Goal: Transaction & Acquisition: Purchase product/service

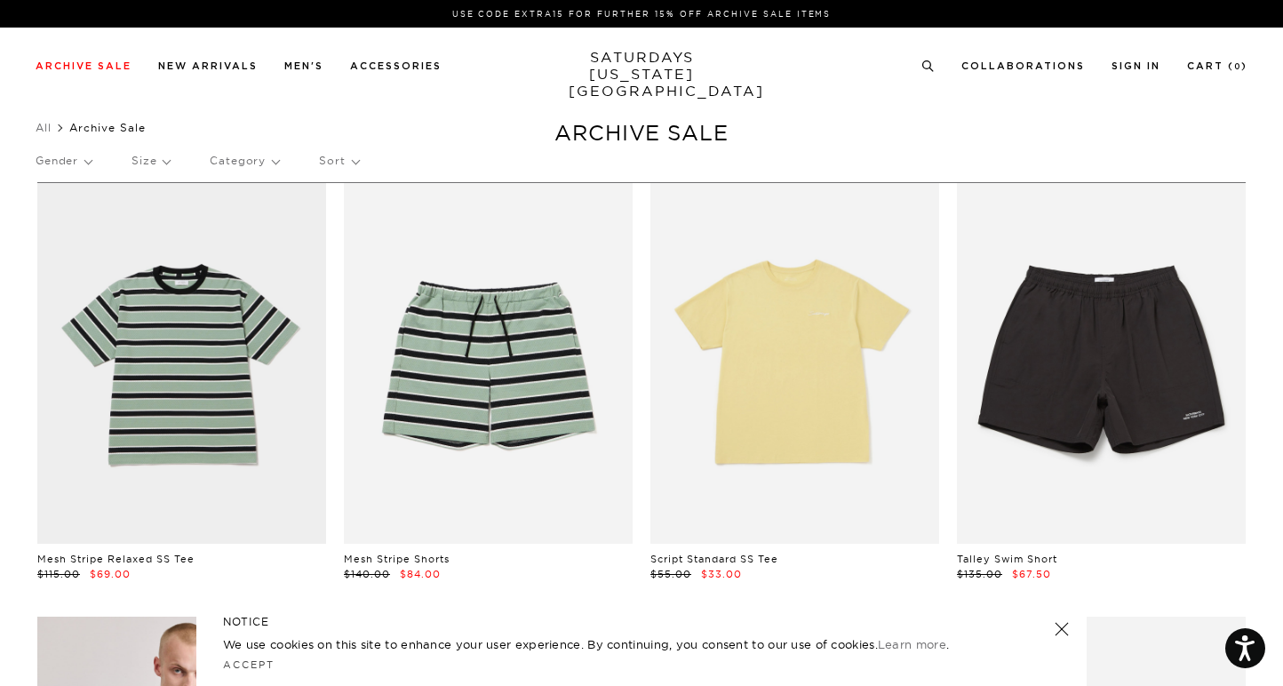
click at [76, 160] on p "Gender" at bounding box center [64, 160] width 56 height 41
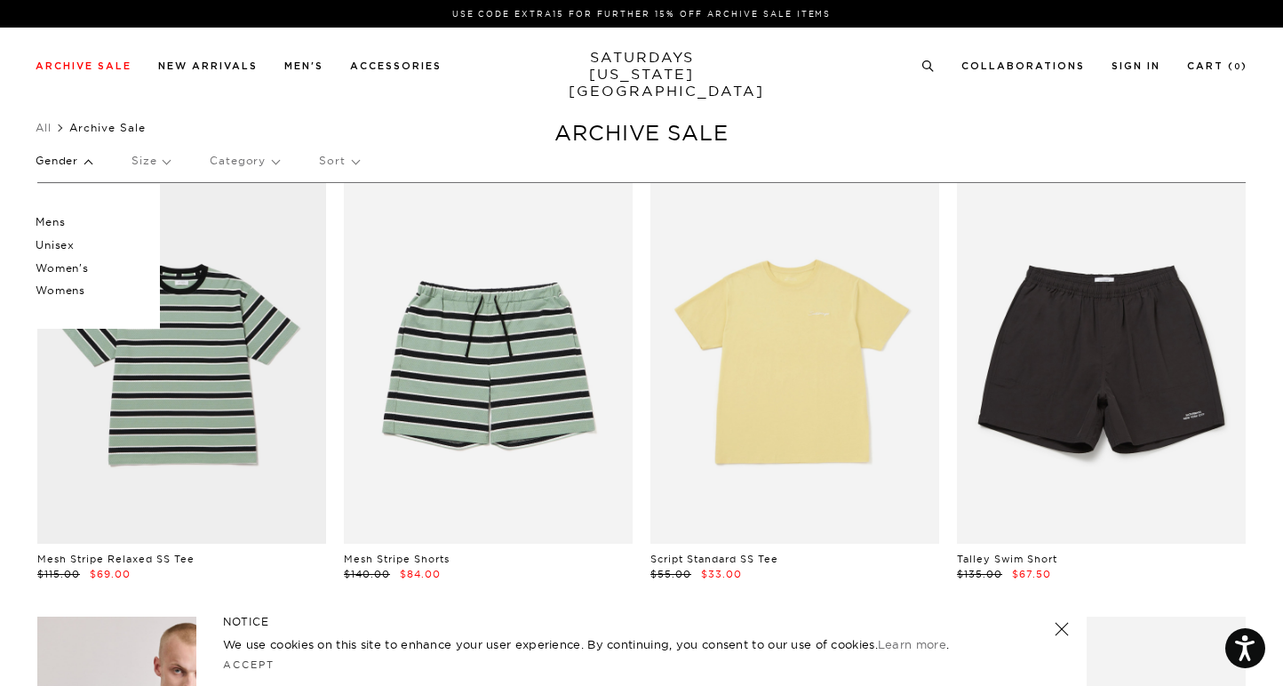
click at [56, 222] on p "Mens" at bounding box center [89, 222] width 107 height 23
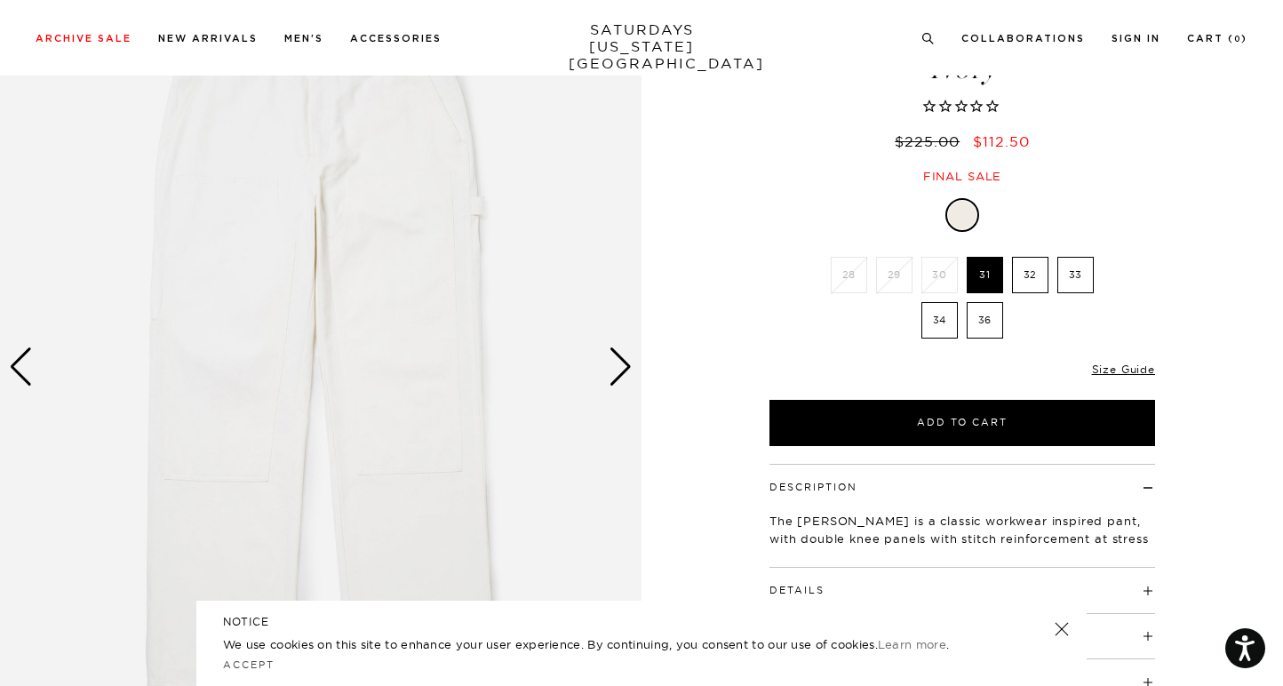
scroll to position [168, 0]
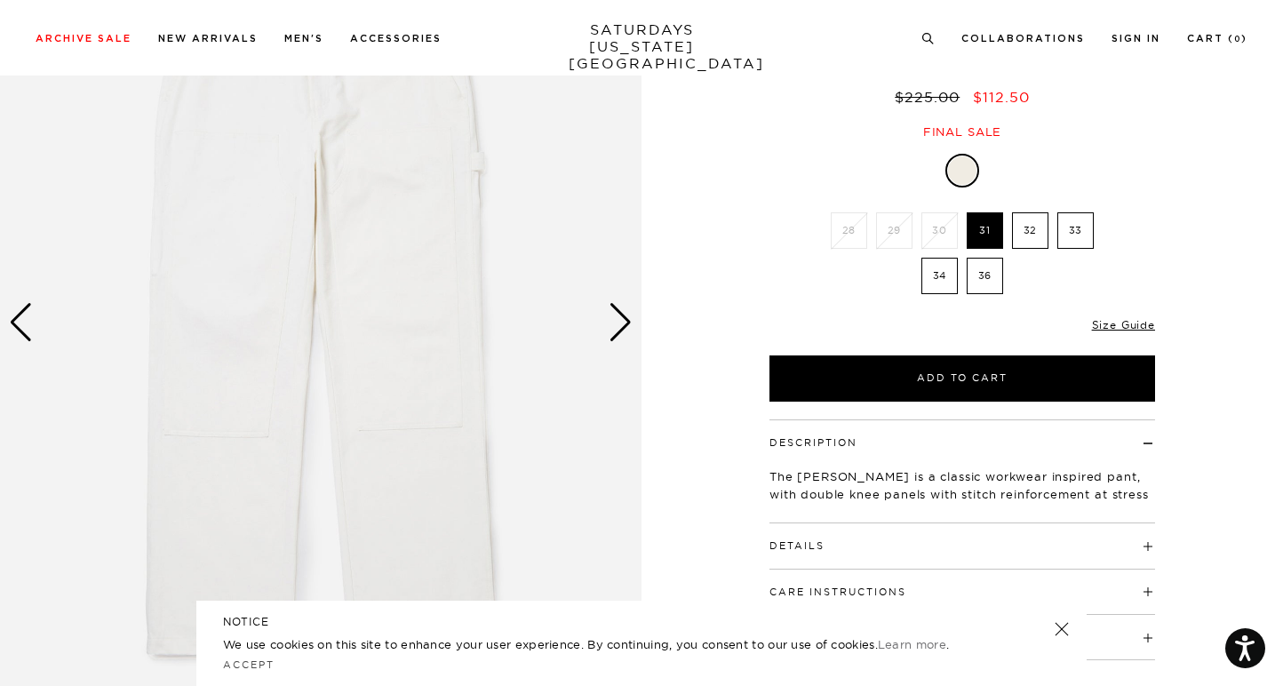
click at [620, 323] on div "Next slide" at bounding box center [620, 322] width 24 height 39
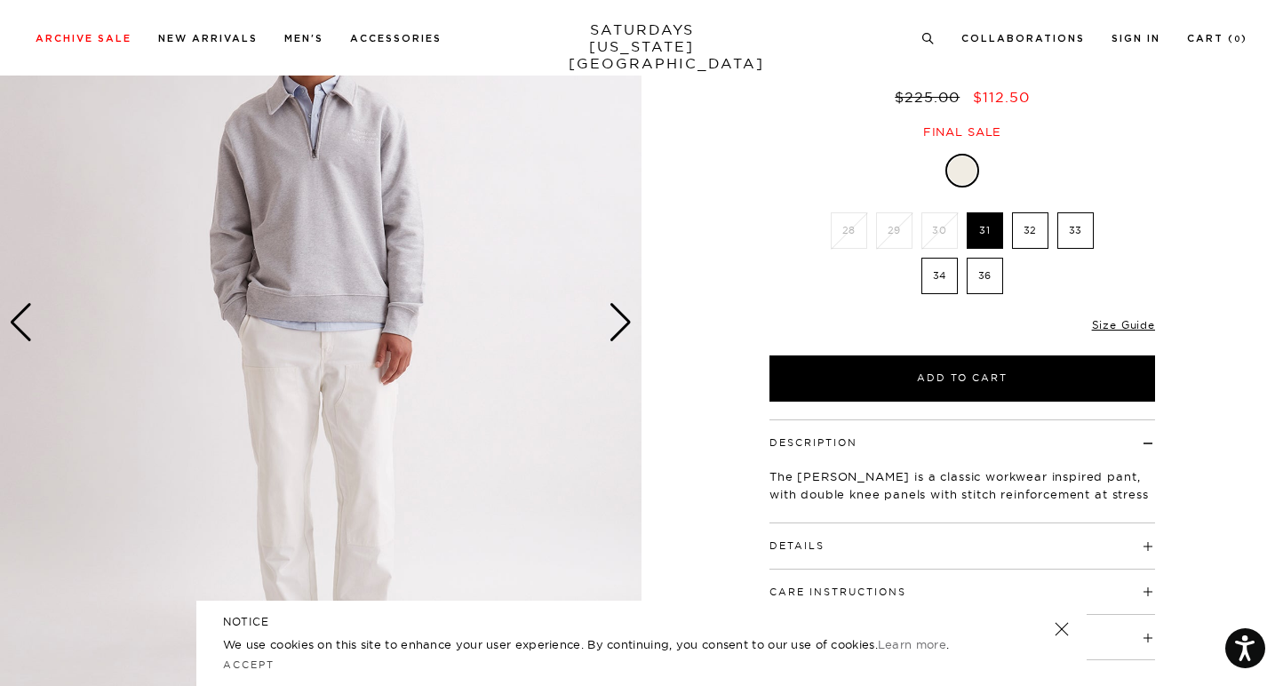
click at [620, 323] on div "Next slide" at bounding box center [620, 322] width 24 height 39
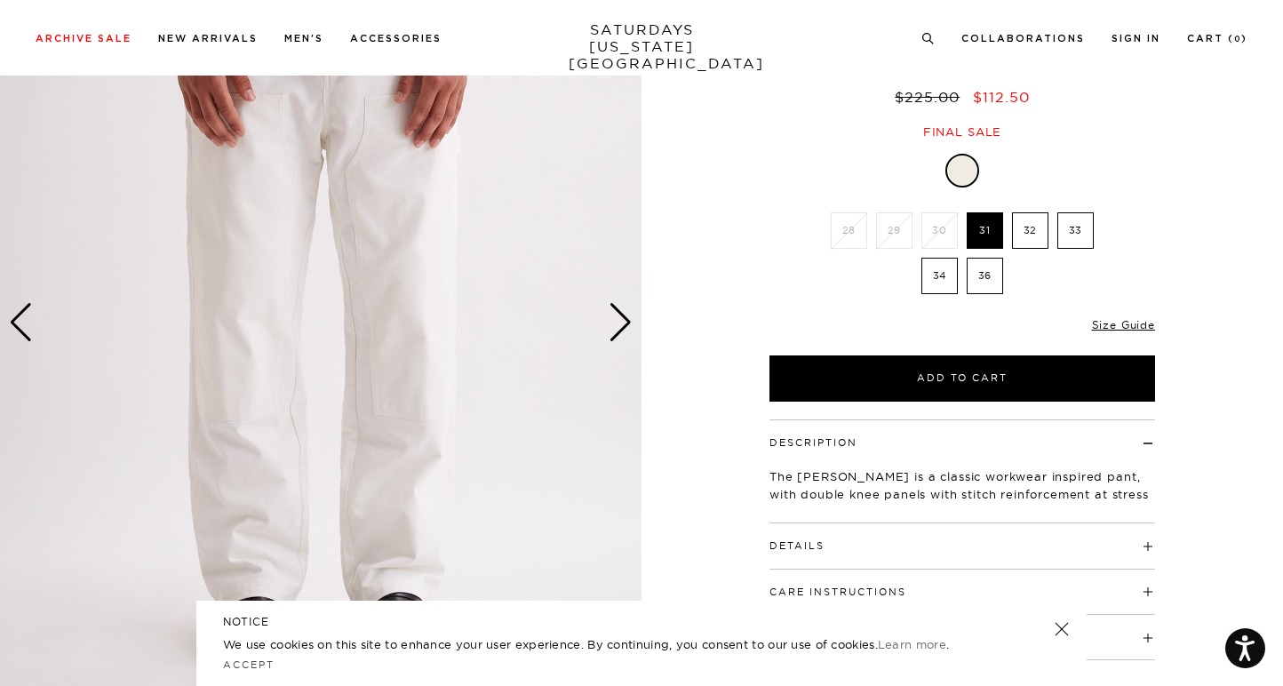
click at [620, 323] on div "Next slide" at bounding box center [620, 322] width 24 height 39
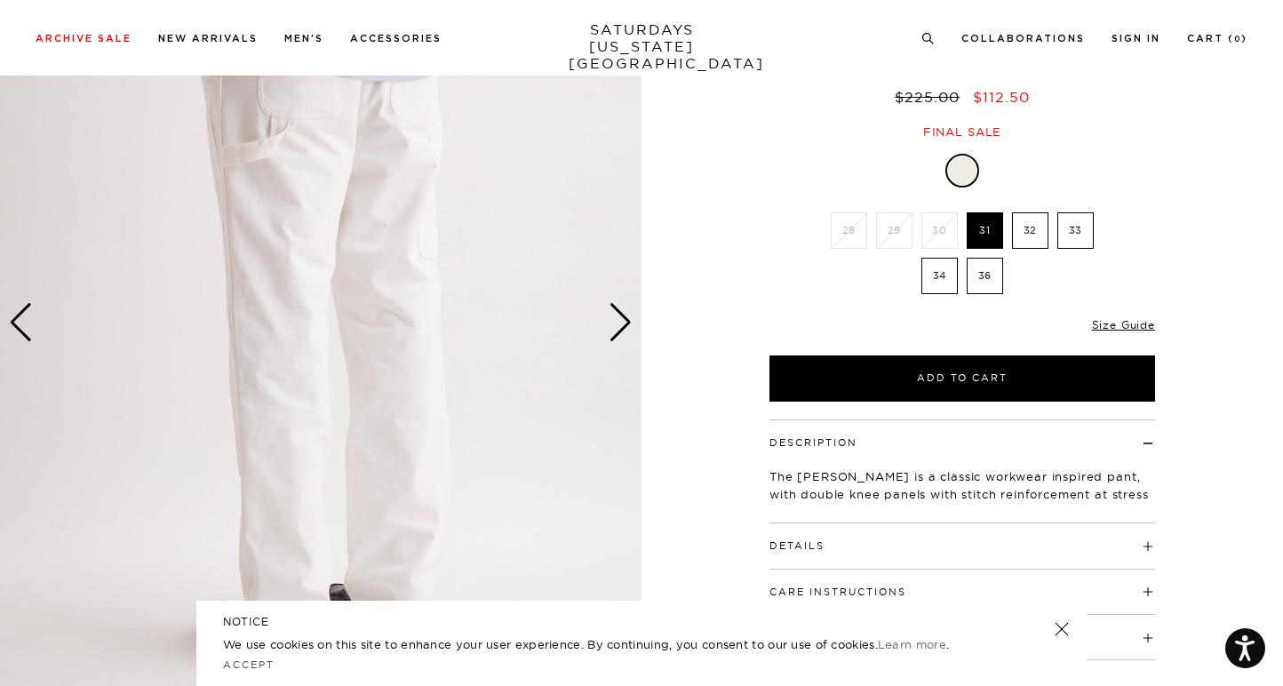
click at [620, 323] on div "Next slide" at bounding box center [620, 322] width 24 height 39
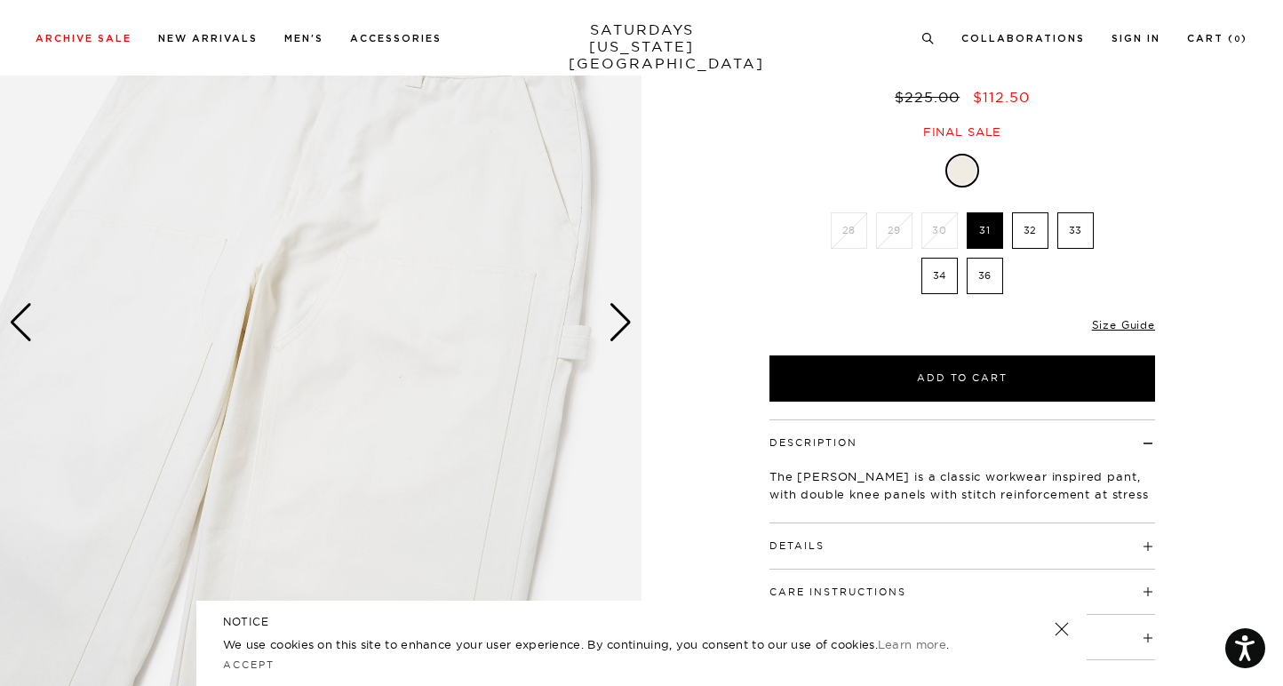
click at [620, 323] on div "Next slide" at bounding box center [620, 322] width 24 height 39
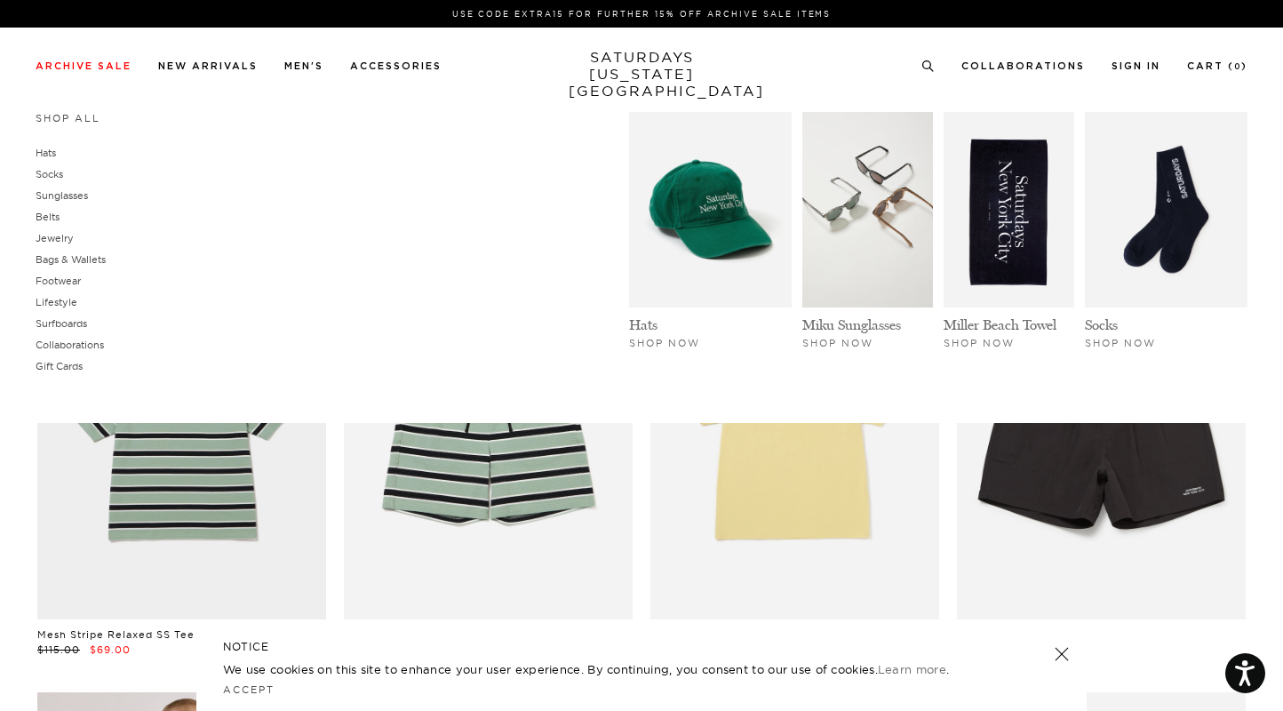
scroll to position [0, 11]
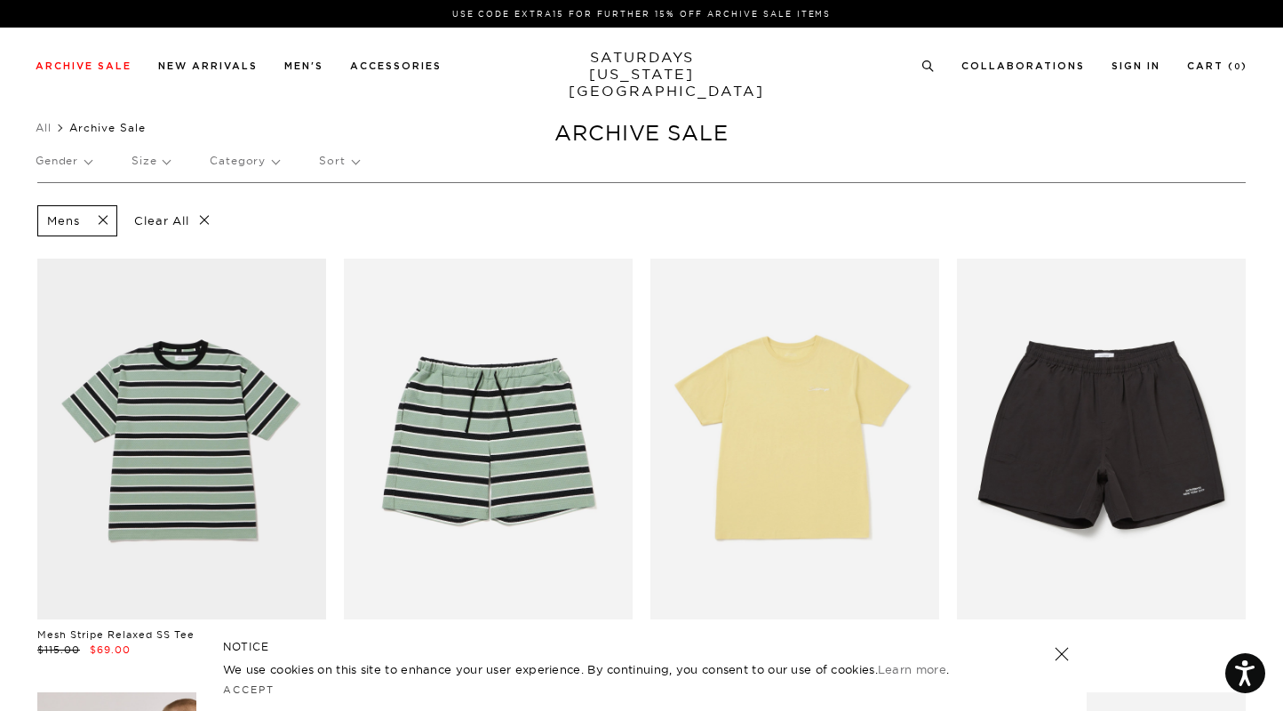
click at [509, 210] on div "Mens Clear All" at bounding box center [641, 221] width 1208 height 40
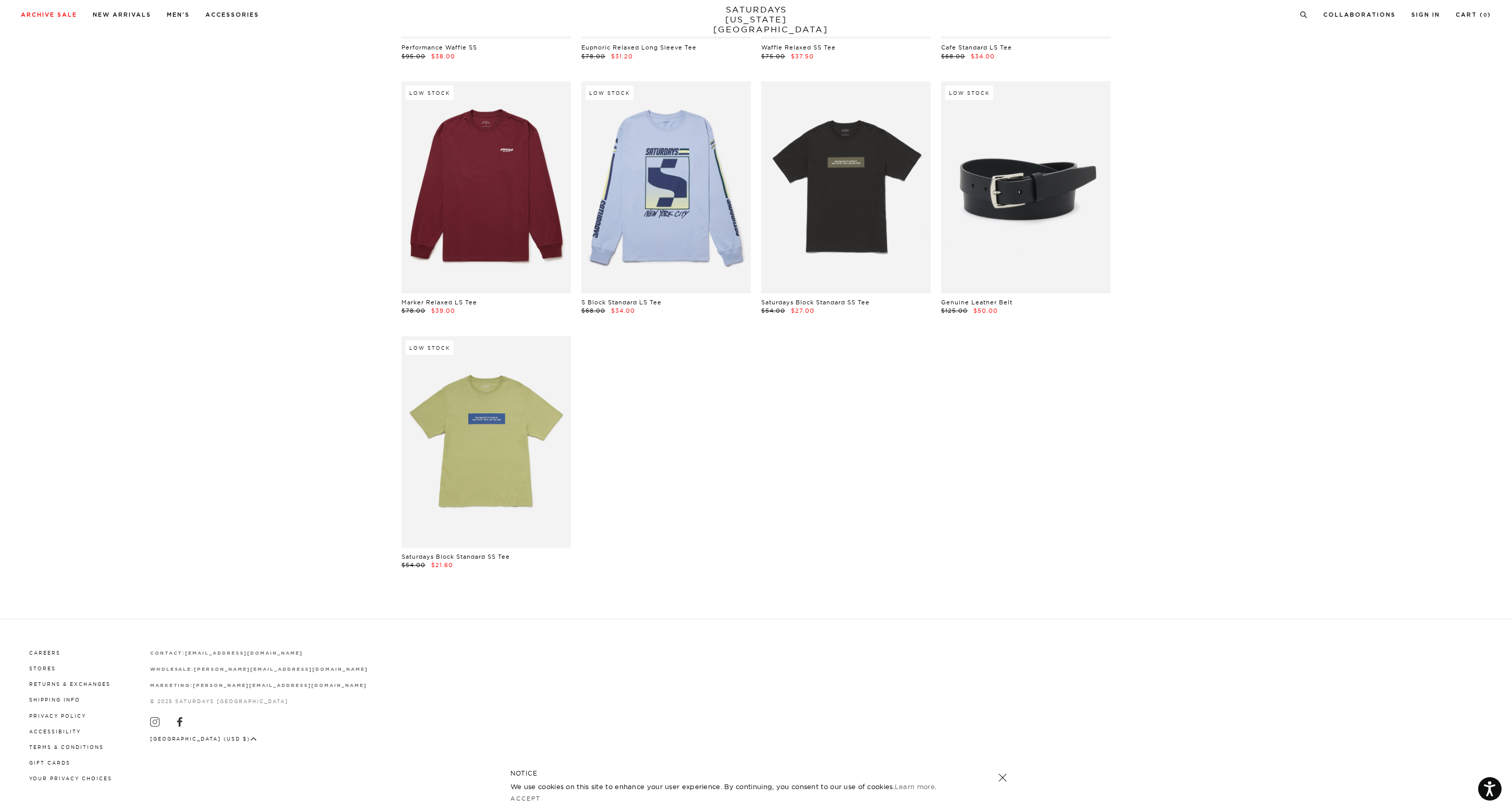
scroll to position [21600, 0]
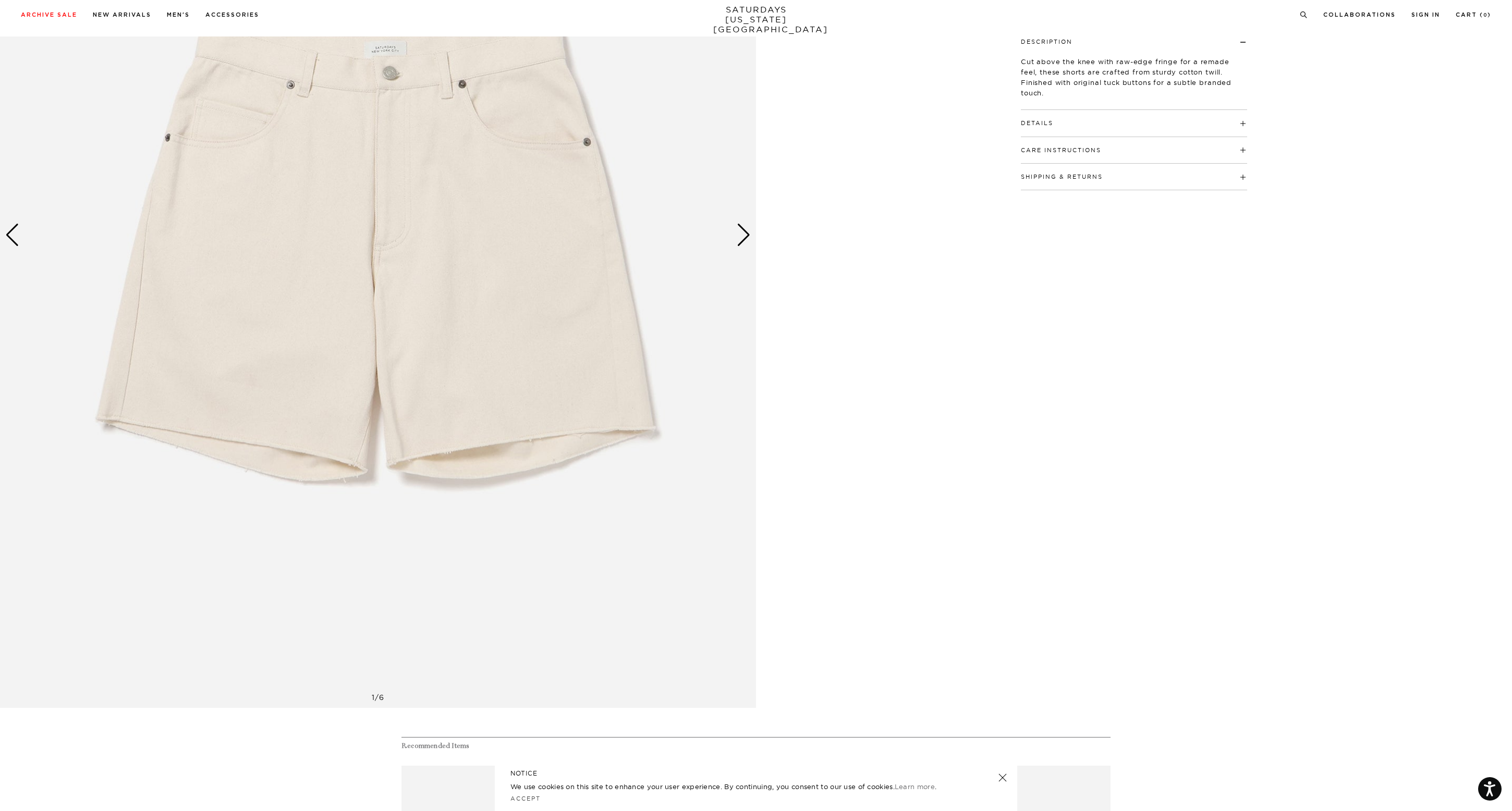
scroll to position [289, 0]
click at [744, 243] on div "Next slide" at bounding box center [744, 236] width 14 height 23
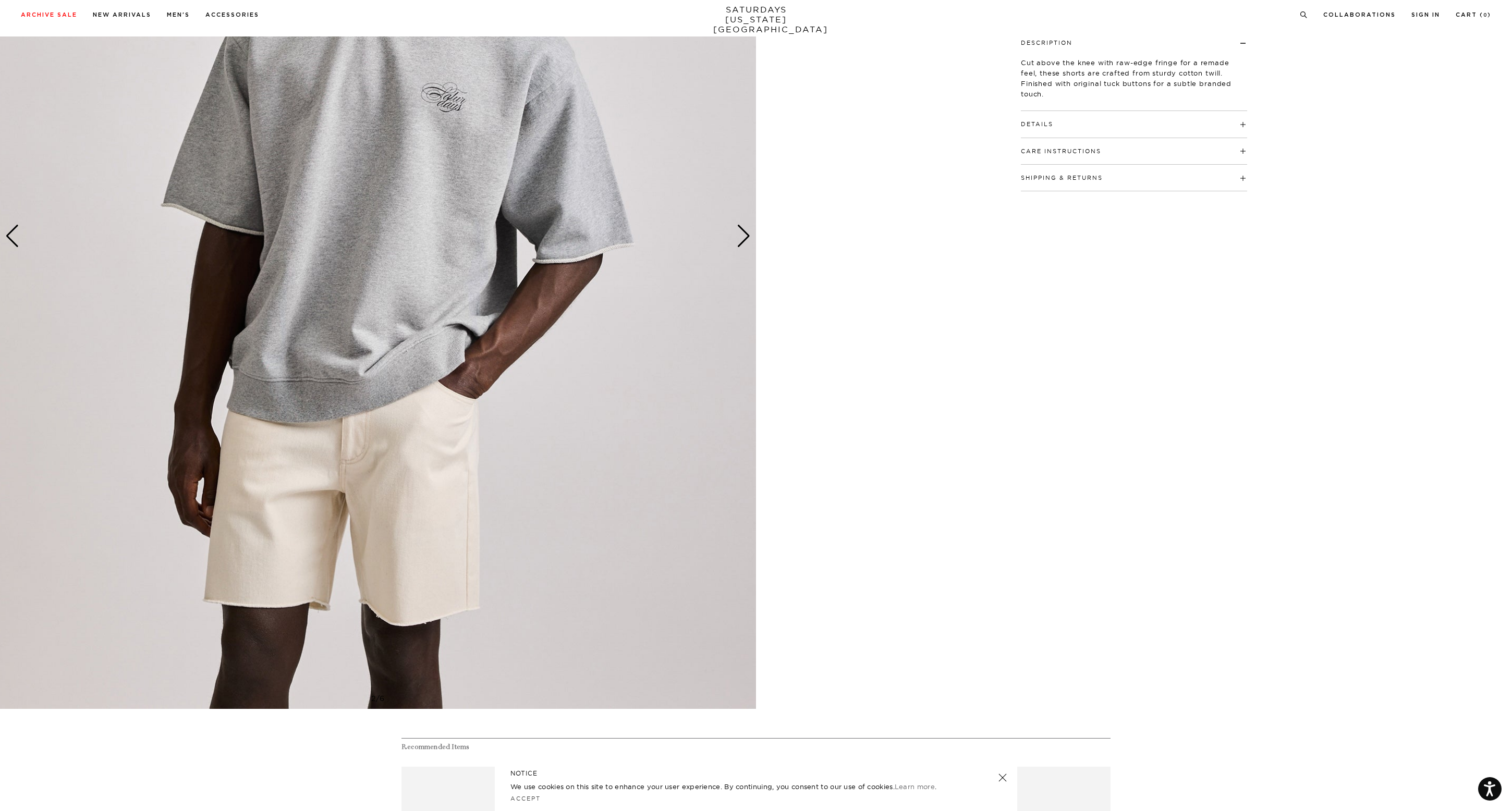
click at [741, 240] on div "Next slide" at bounding box center [744, 236] width 14 height 23
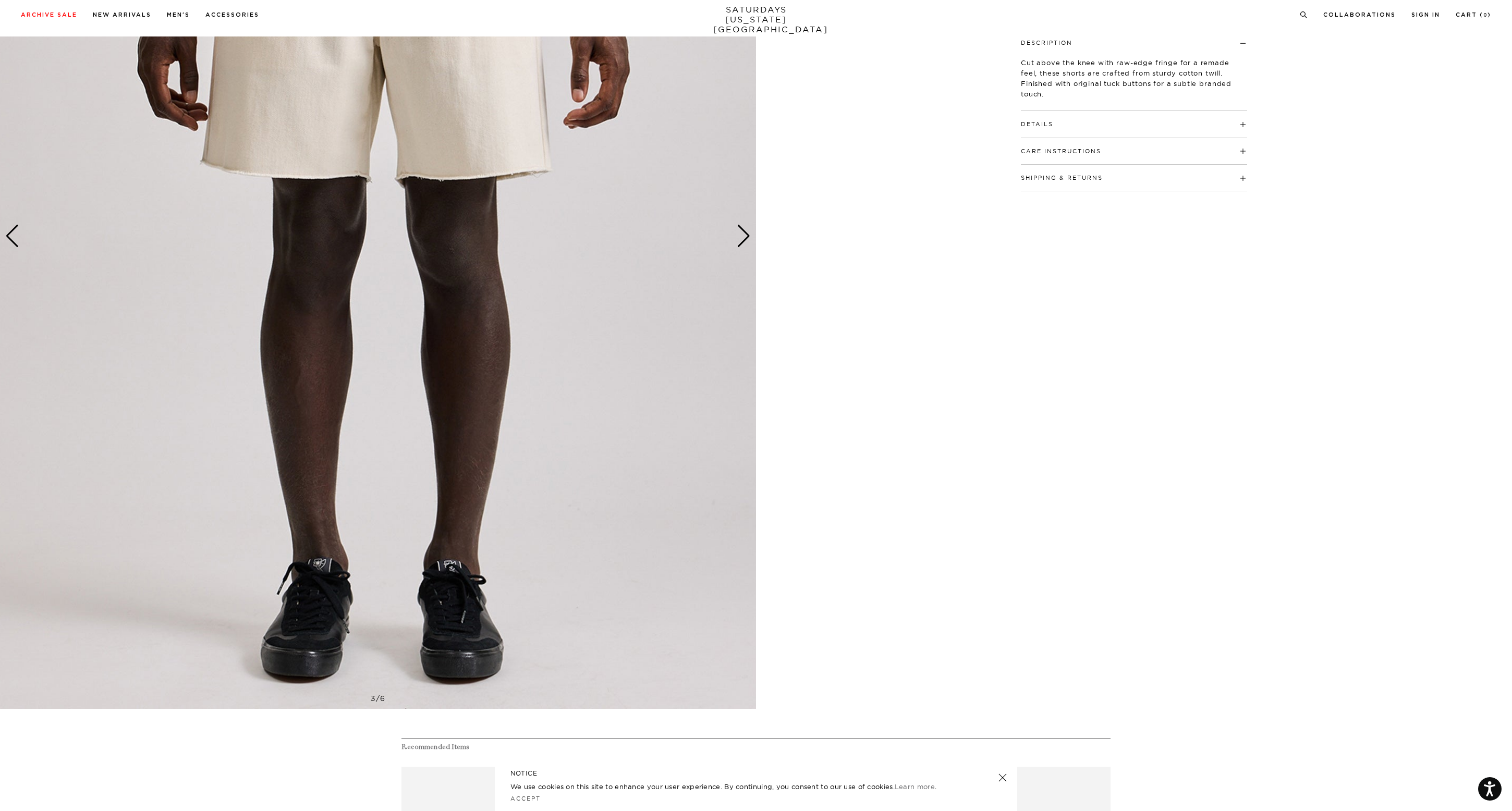
click at [741, 240] on div "Next slide" at bounding box center [744, 236] width 14 height 23
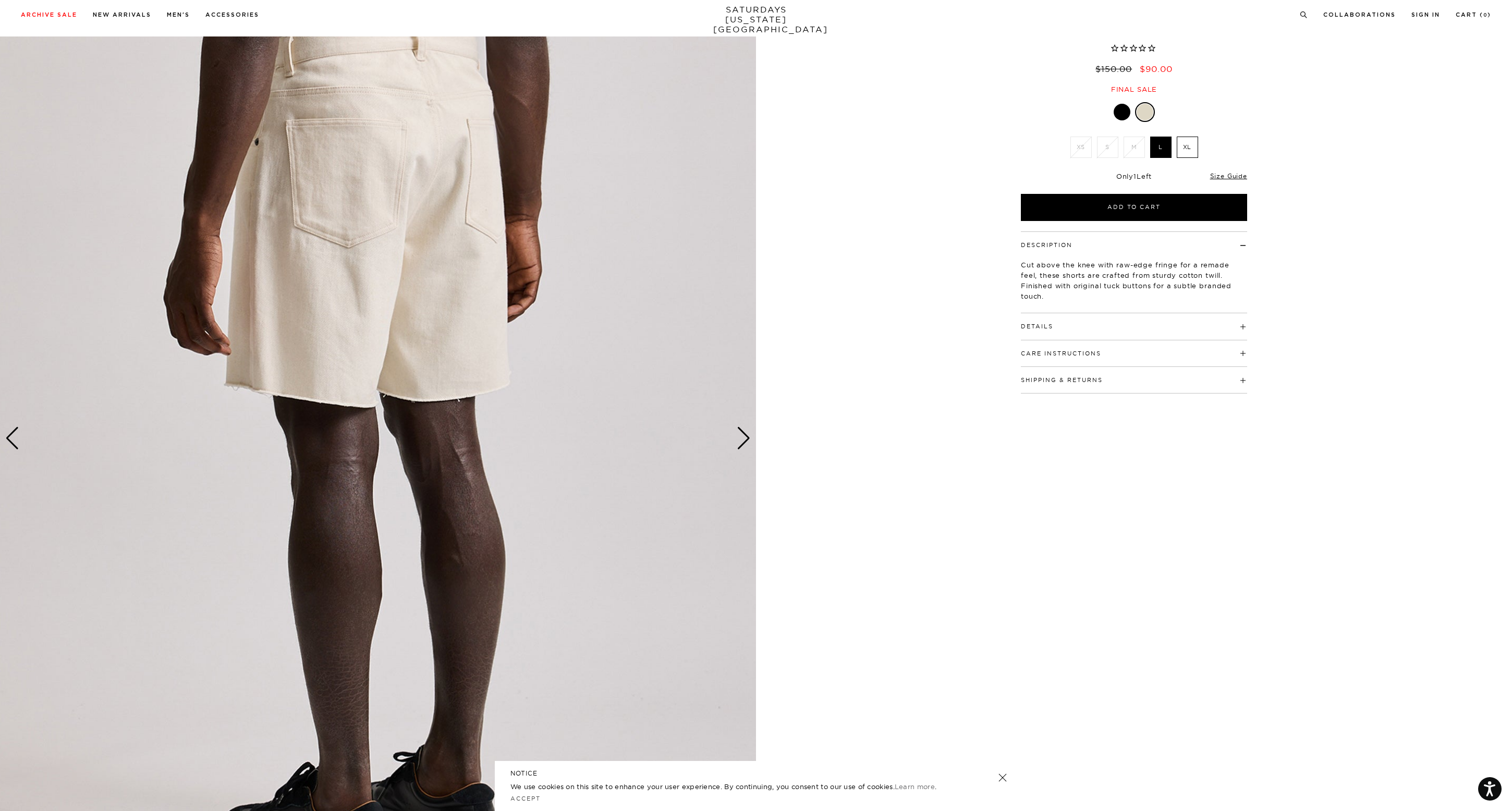
scroll to position [0, 0]
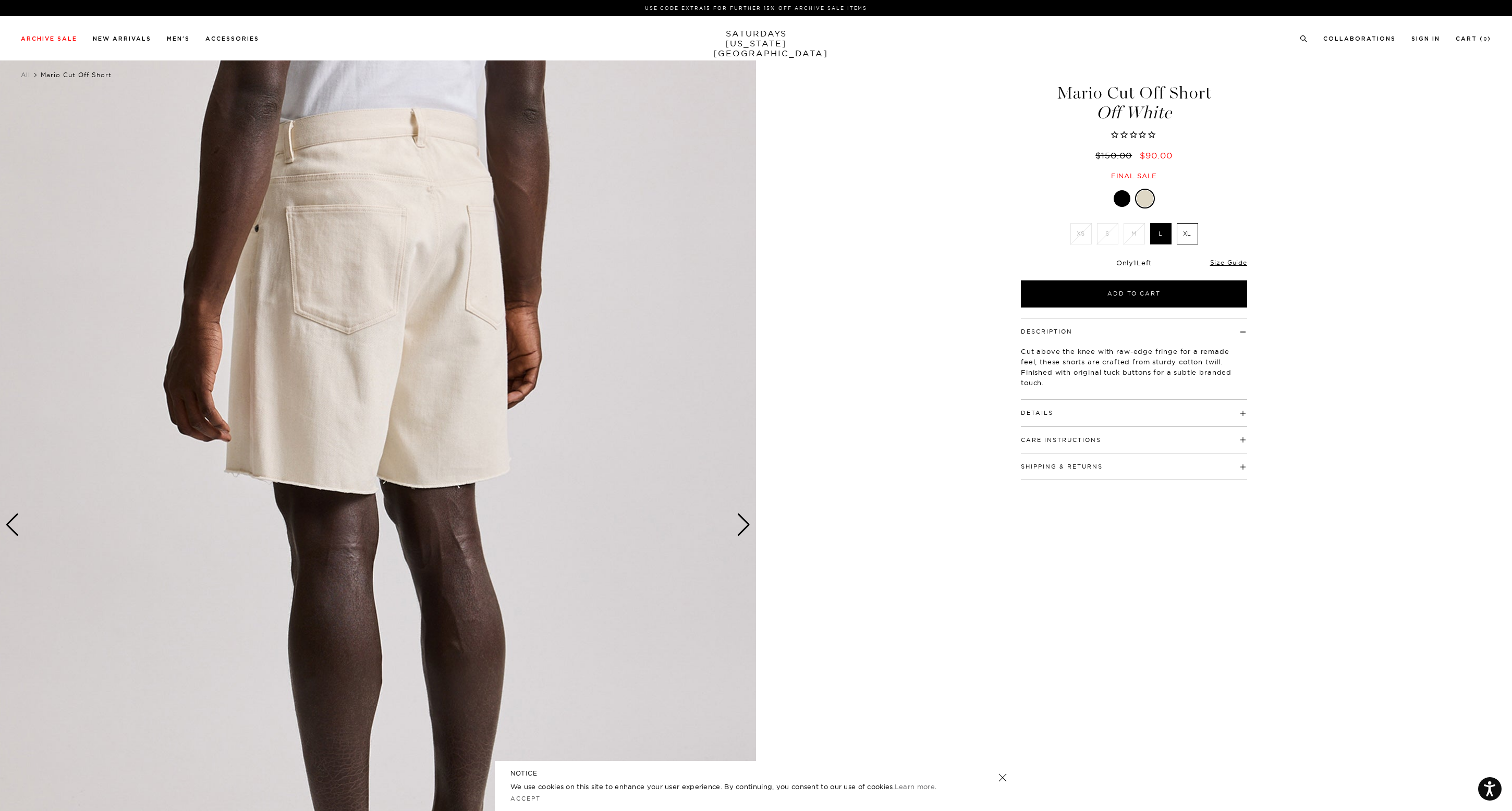
click at [740, 537] on img at bounding box center [378, 525] width 756 height 945
click at [740, 525] on div "Next slide" at bounding box center [744, 525] width 14 height 23
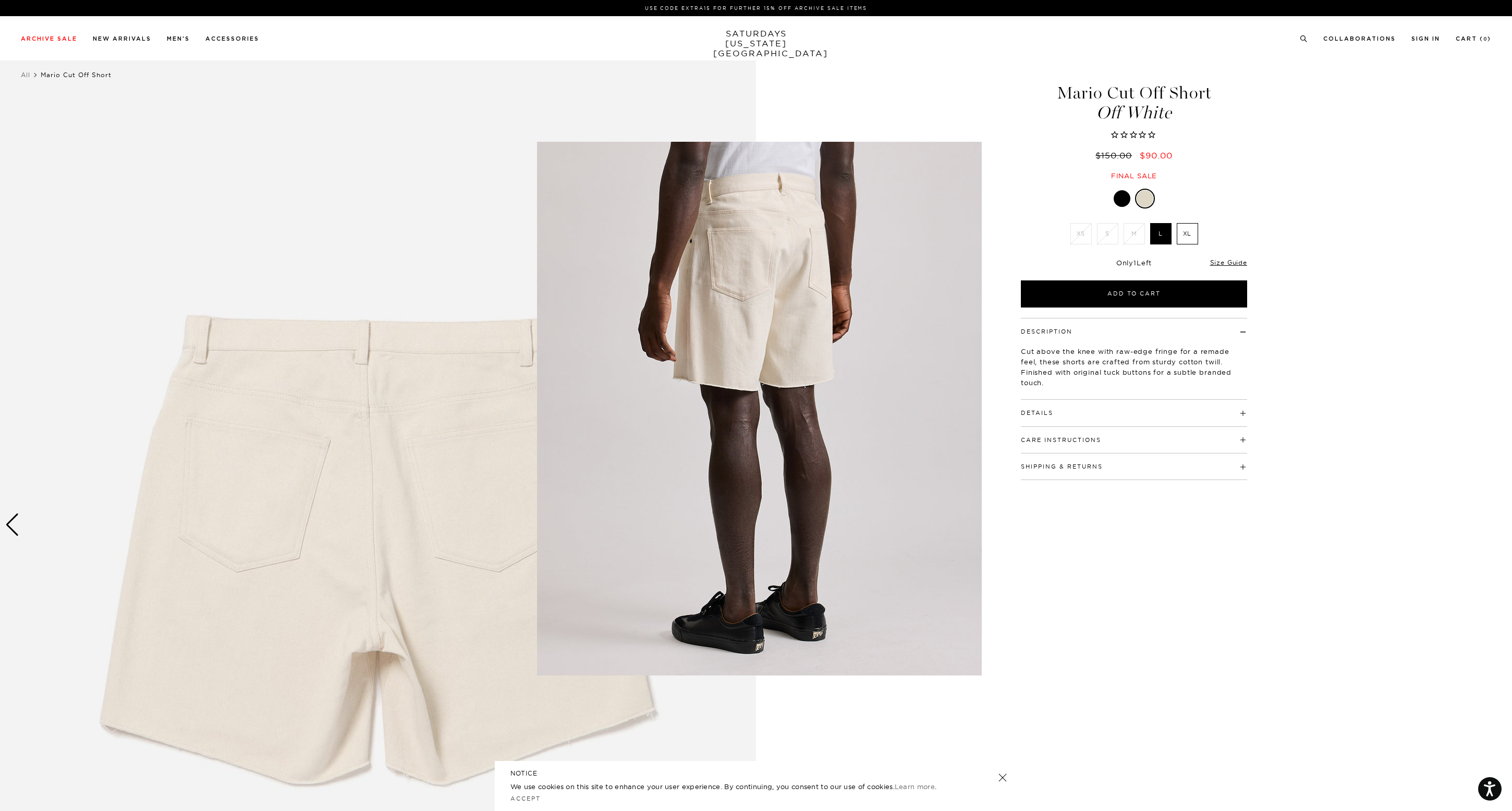
click at [1115, 520] on figure at bounding box center [756, 406] width 1512 height 811
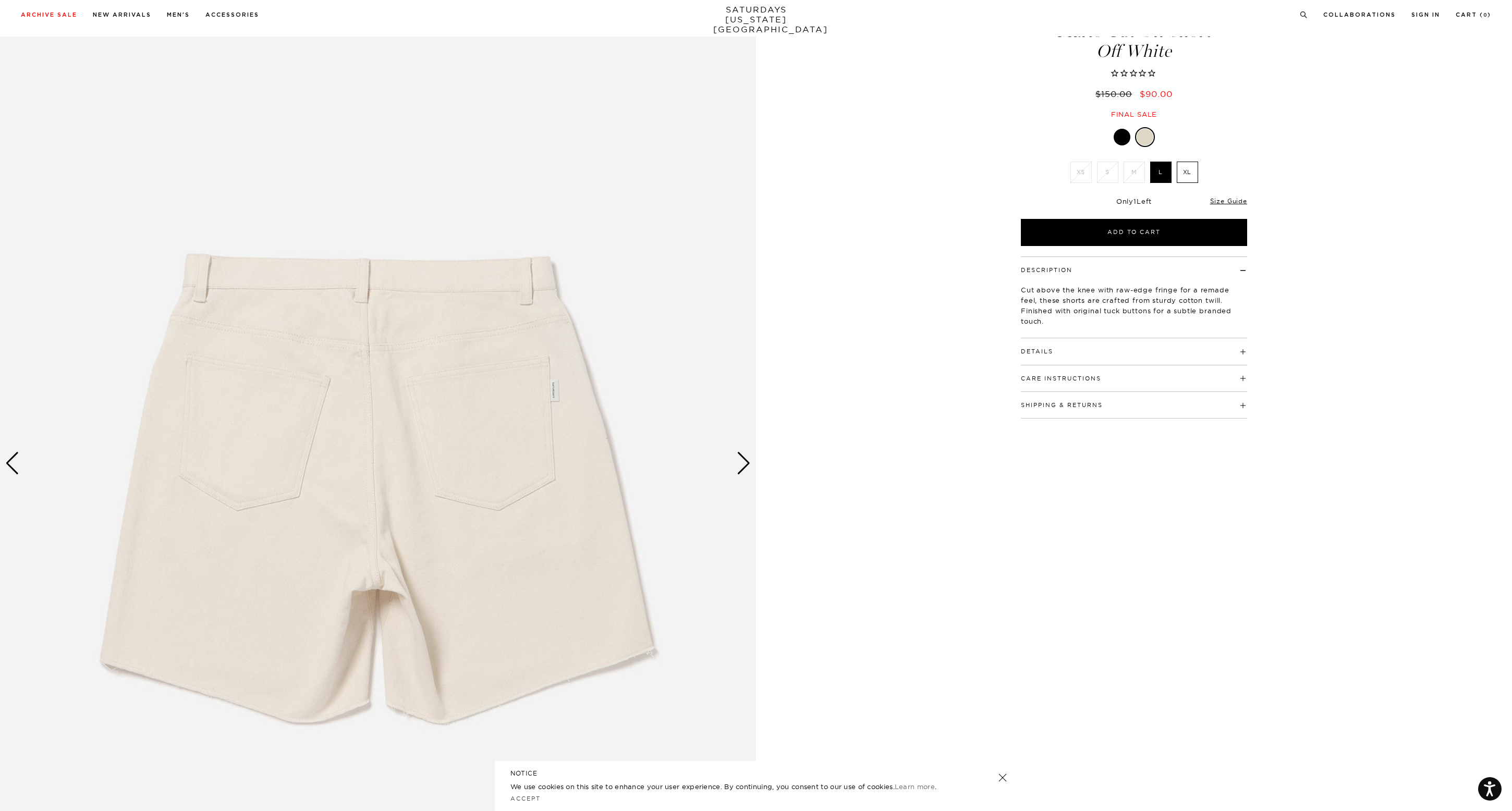
scroll to position [63, 0]
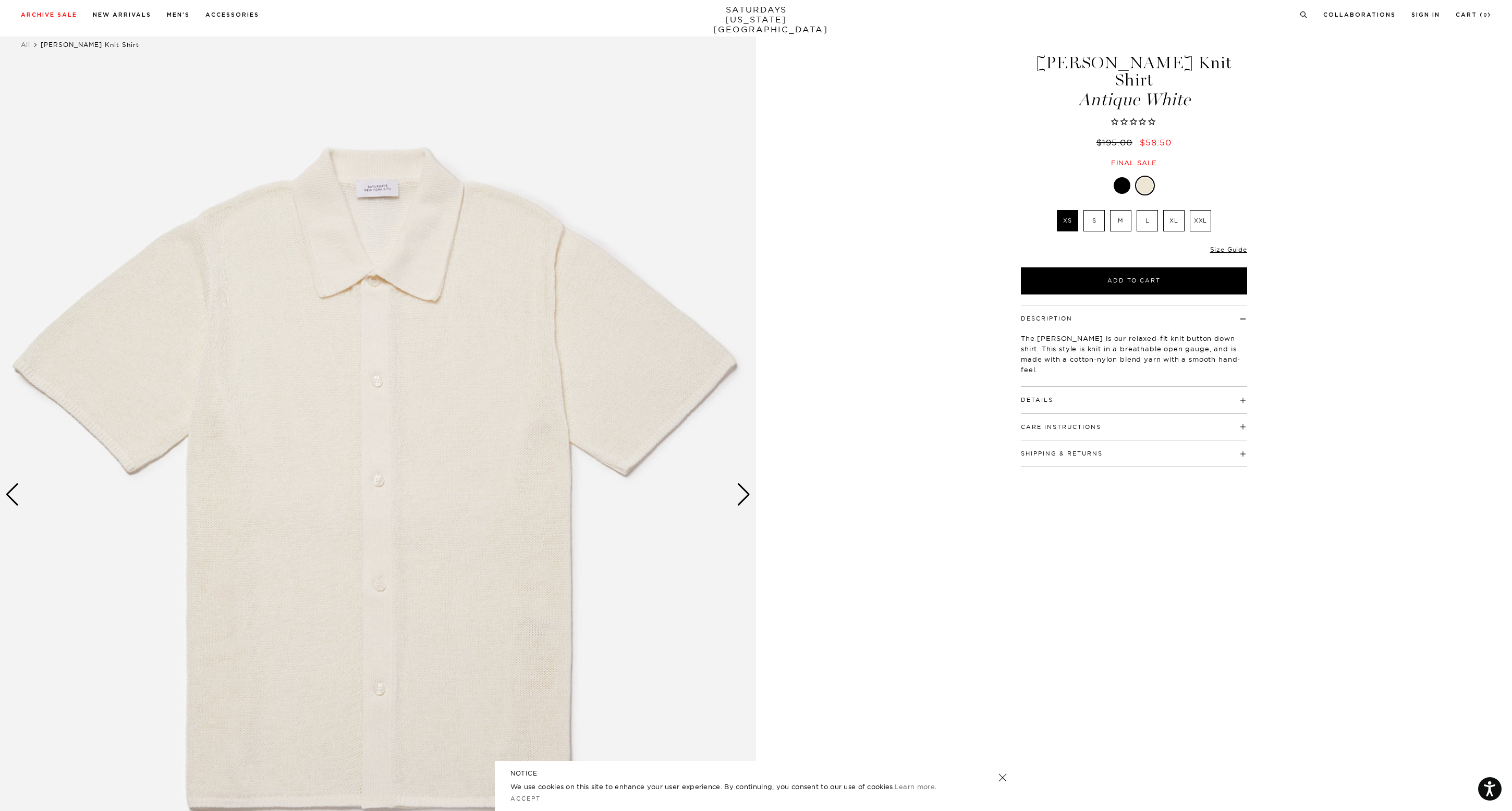
scroll to position [31, 0]
click at [1149, 209] on label "L" at bounding box center [1147, 219] width 21 height 21
click at [0, 0] on input "L" at bounding box center [0, 0] width 0 height 0
click at [762, 496] on div "1 / 5" at bounding box center [756, 494] width 1512 height 945
click at [753, 496] on img at bounding box center [378, 494] width 756 height 945
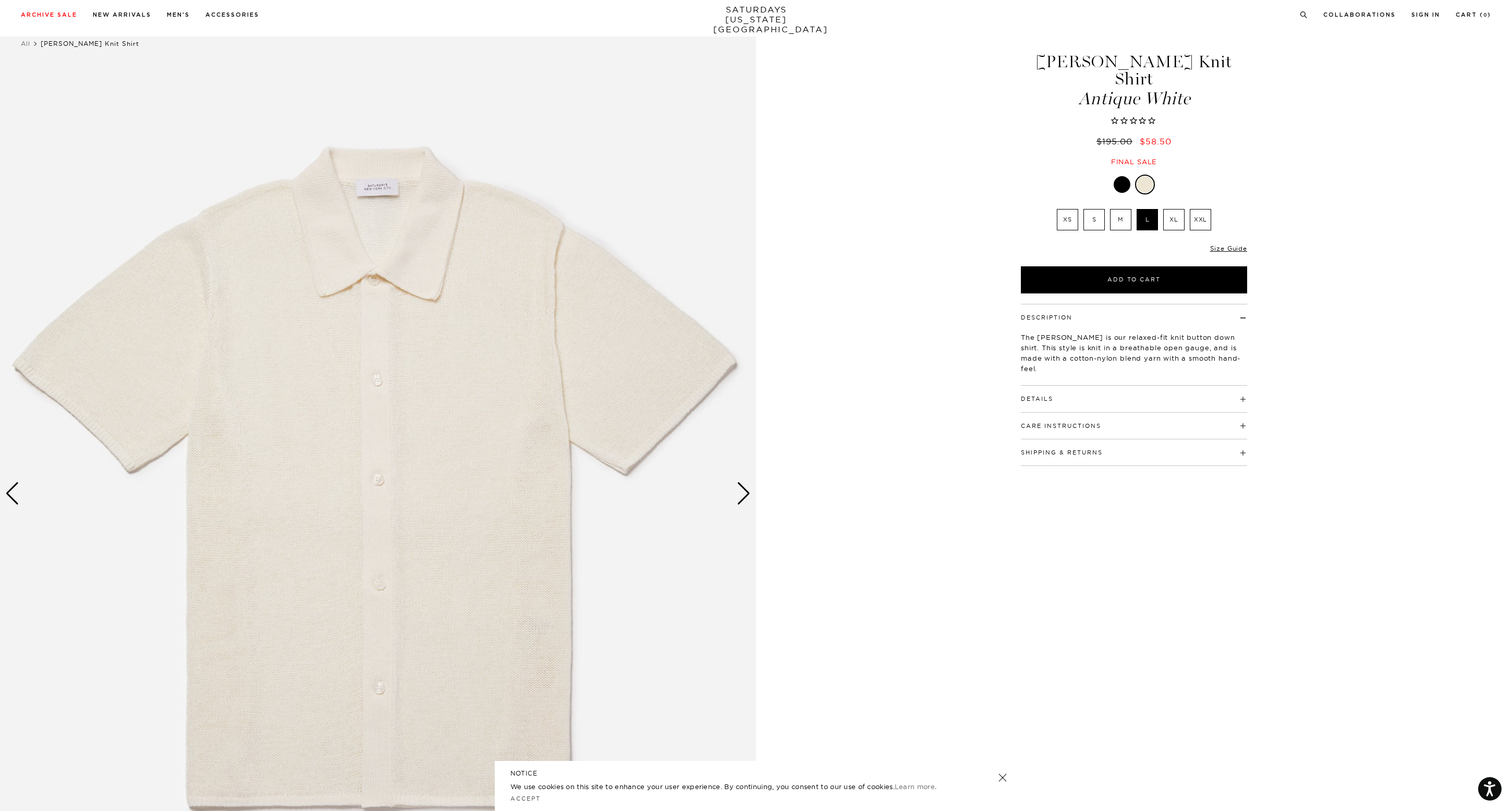
click at [740, 496] on div "Next slide" at bounding box center [744, 494] width 14 height 23
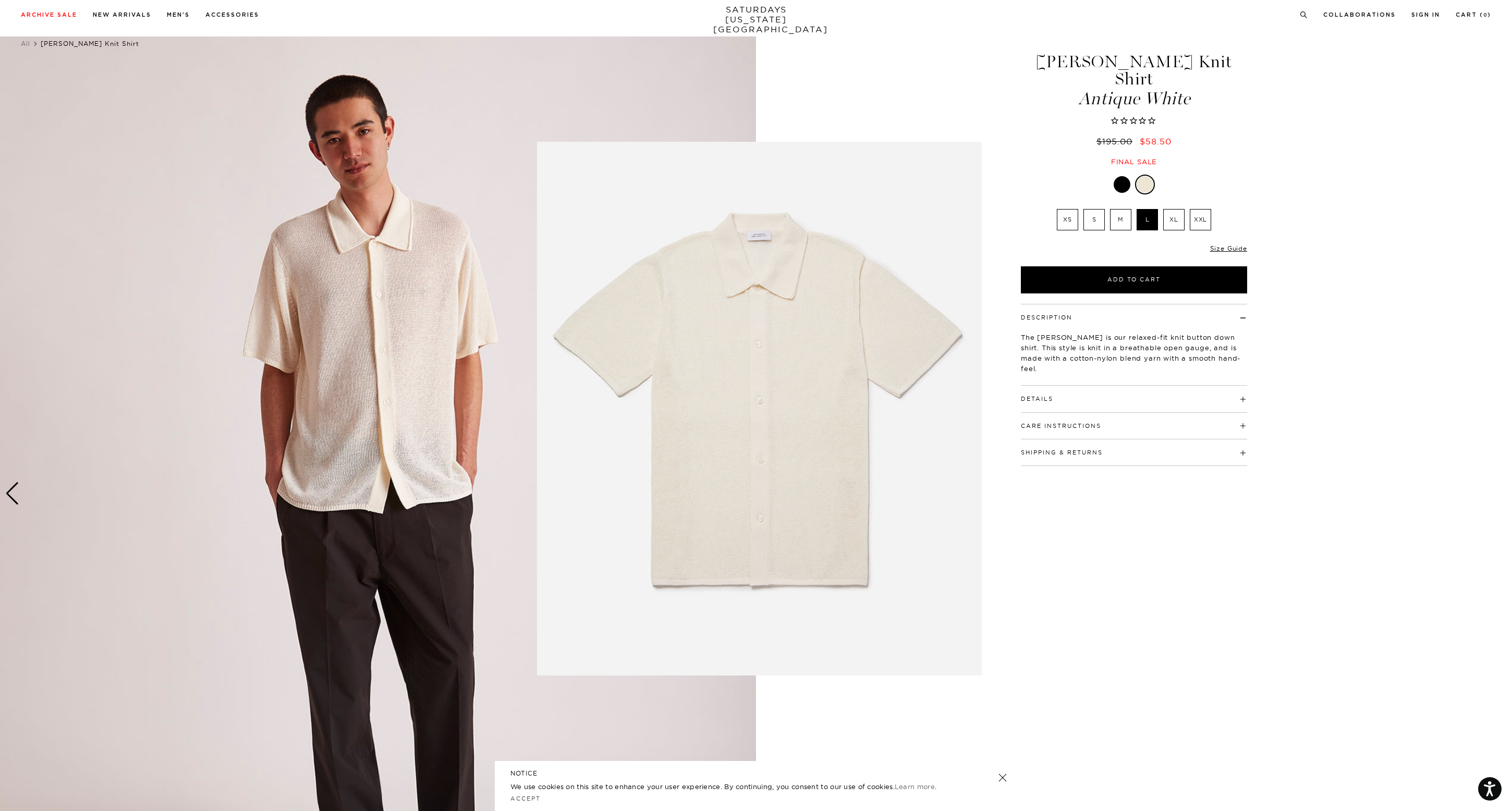
click at [872, 43] on figure at bounding box center [756, 406] width 1512 height 811
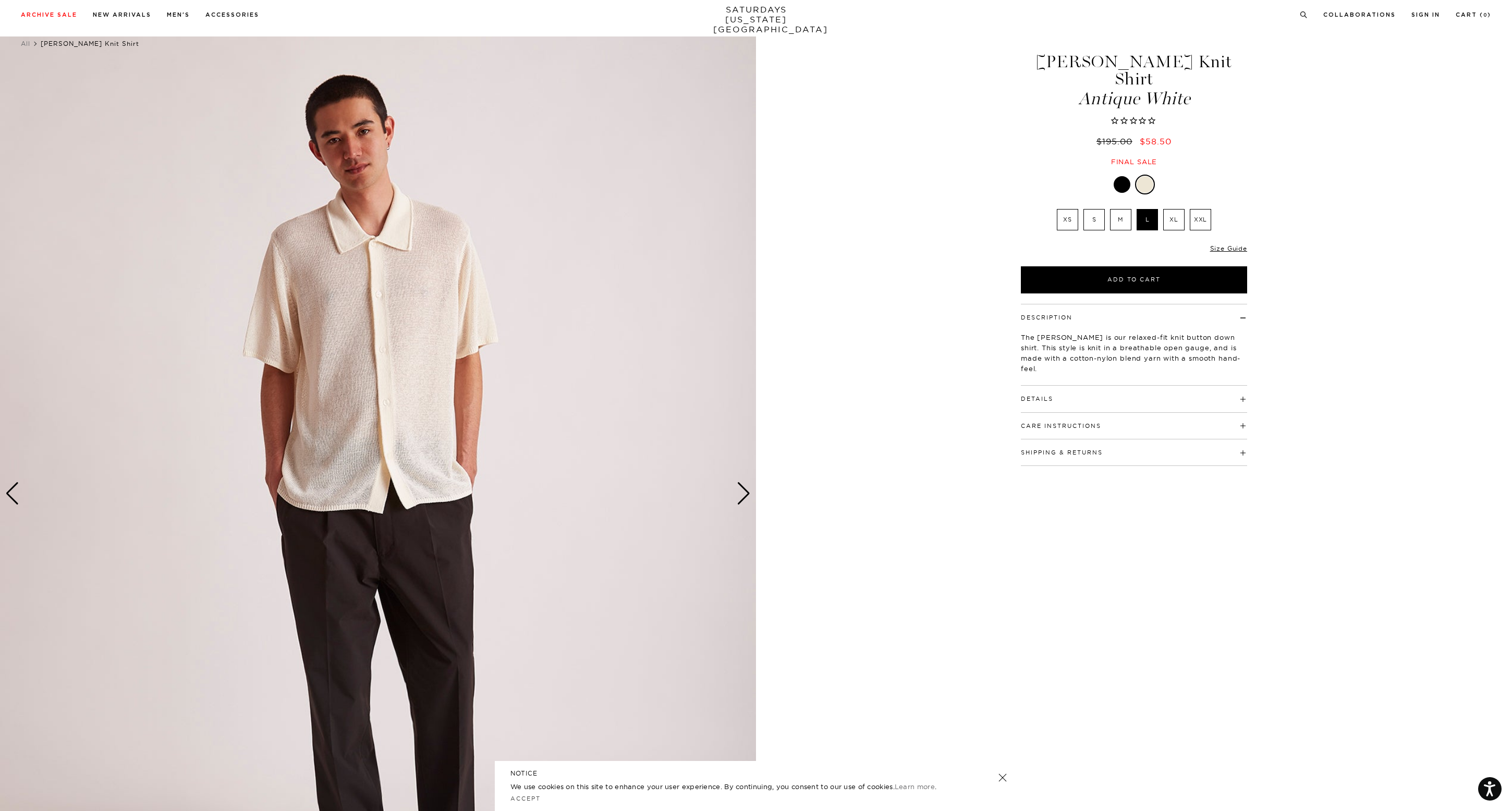
click at [321, 287] on img at bounding box center [378, 494] width 756 height 945
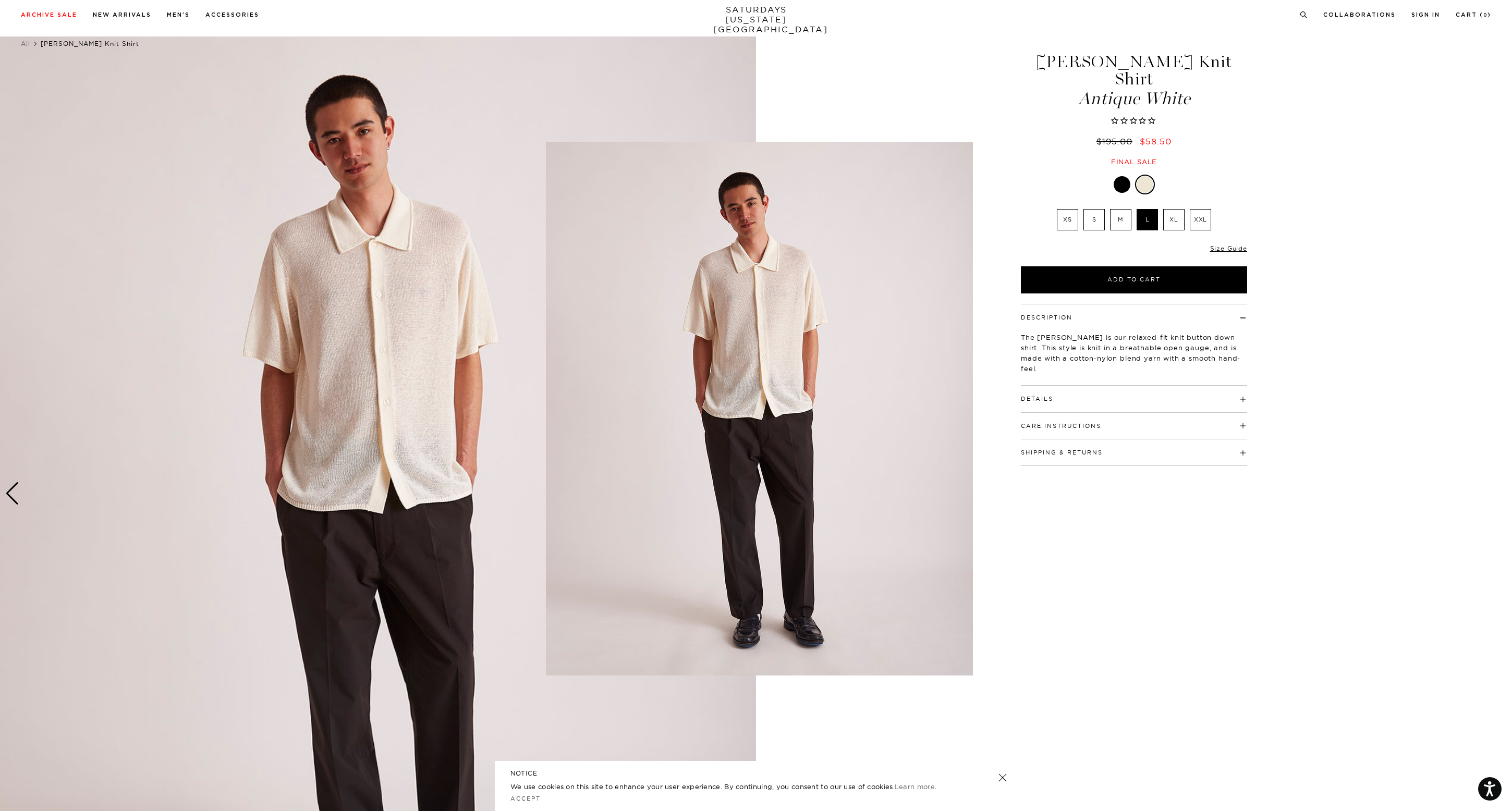
click at [818, 364] on img at bounding box center [759, 409] width 427 height 534
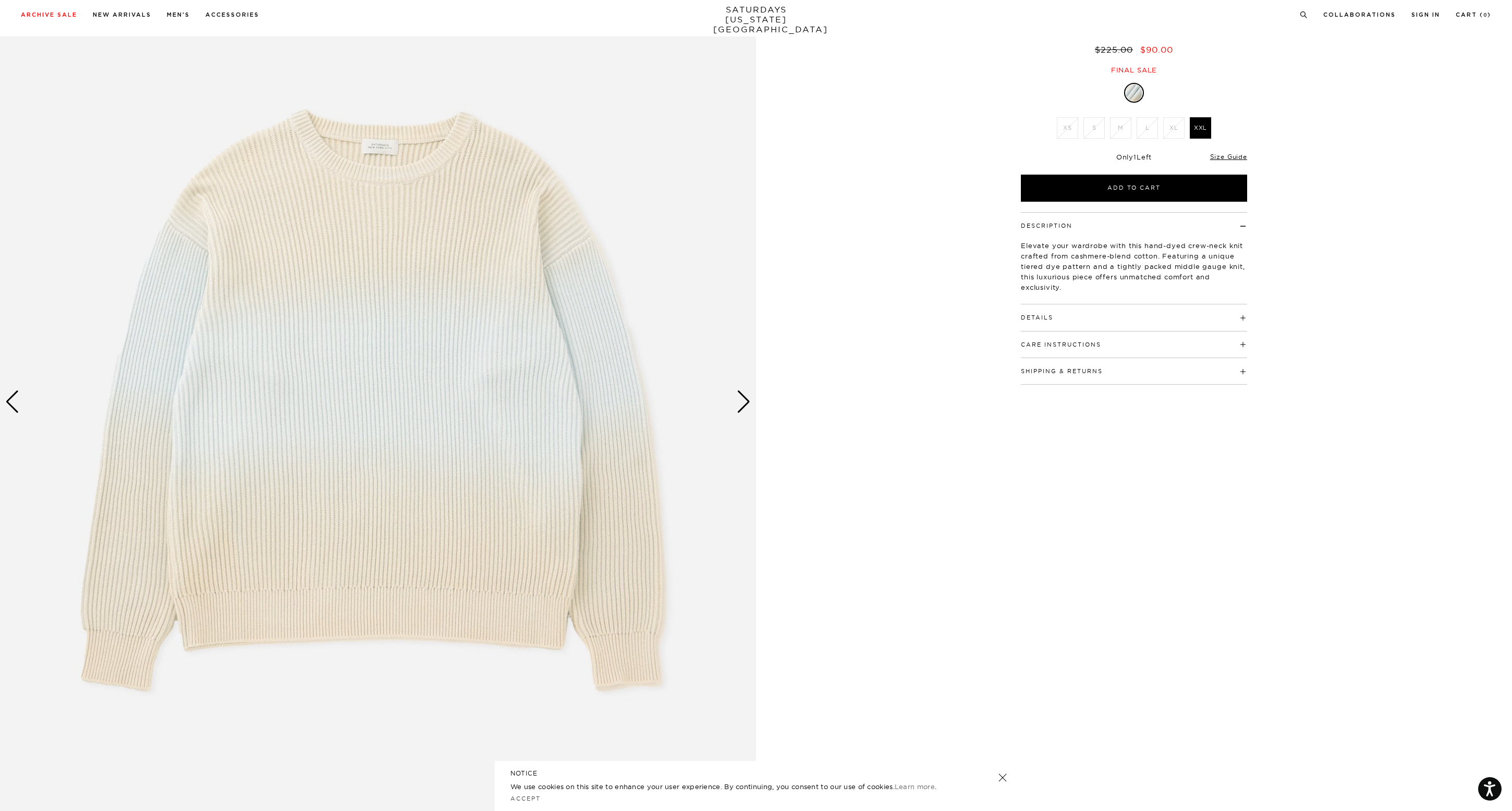
scroll to position [124, 0]
click at [734, 408] on img at bounding box center [378, 401] width 756 height 945
click at [744, 399] on div "Next slide" at bounding box center [744, 401] width 14 height 23
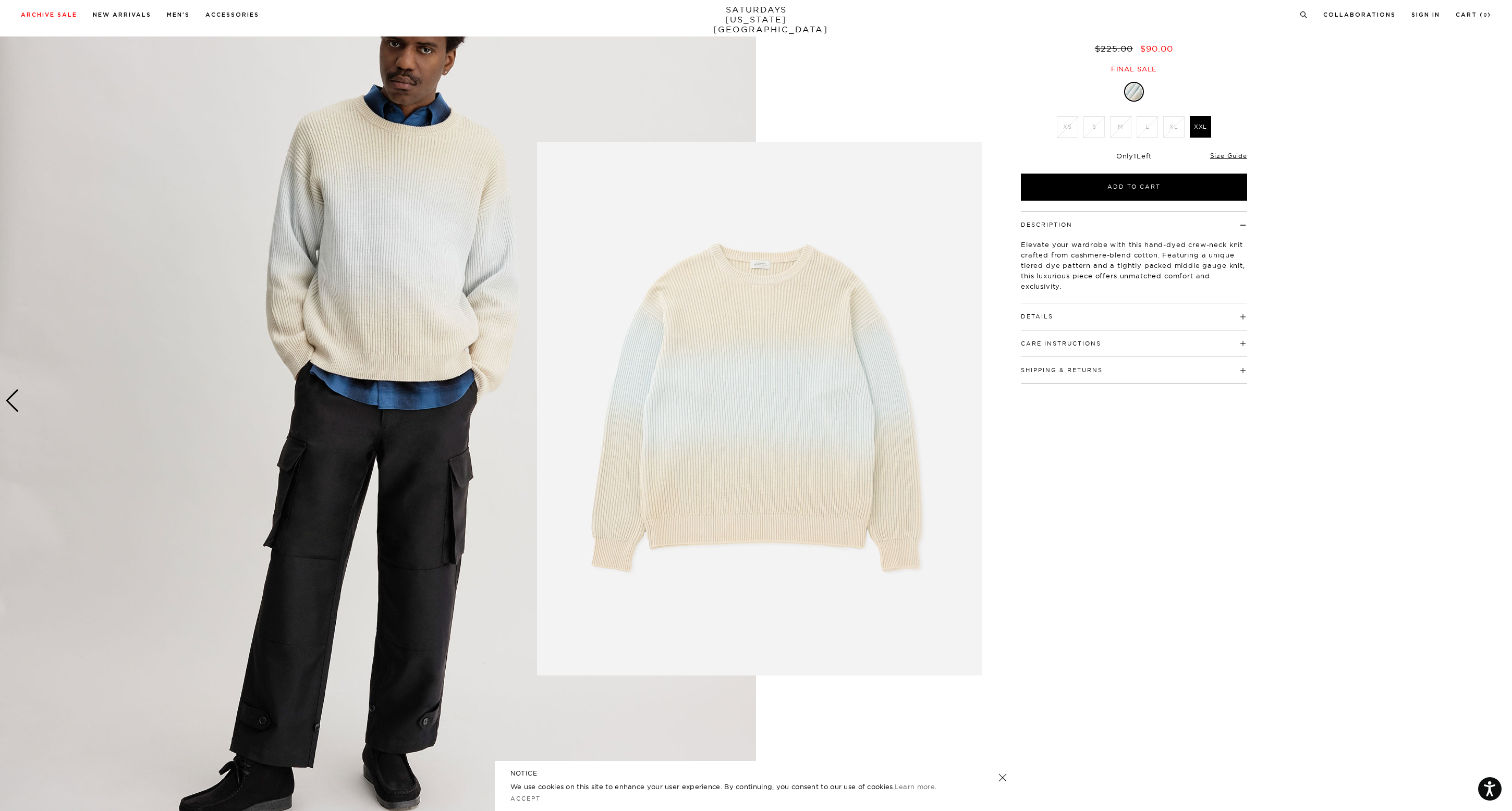
click at [1328, 288] on figure at bounding box center [756, 406] width 1512 height 811
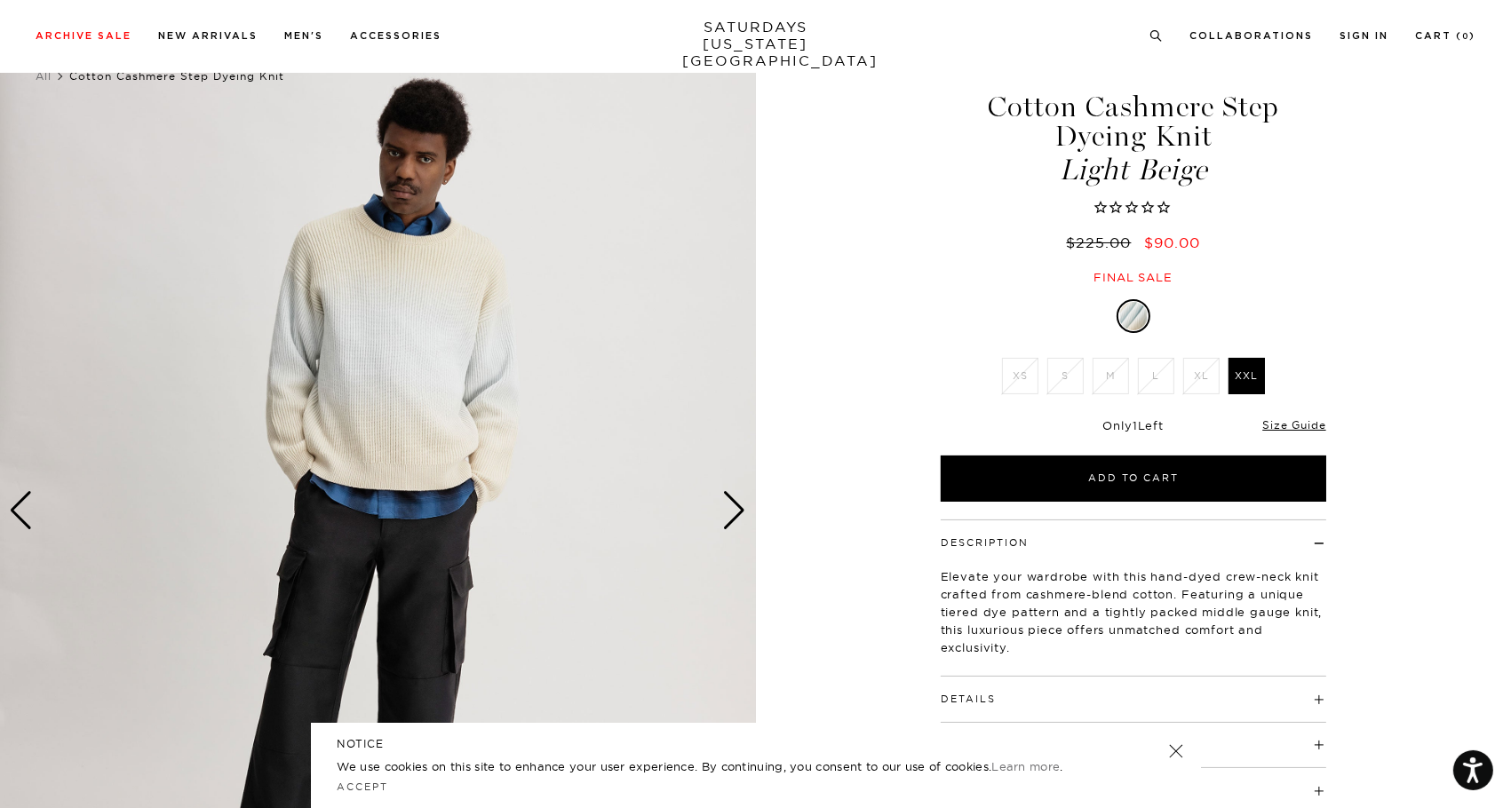
scroll to position [73, 0]
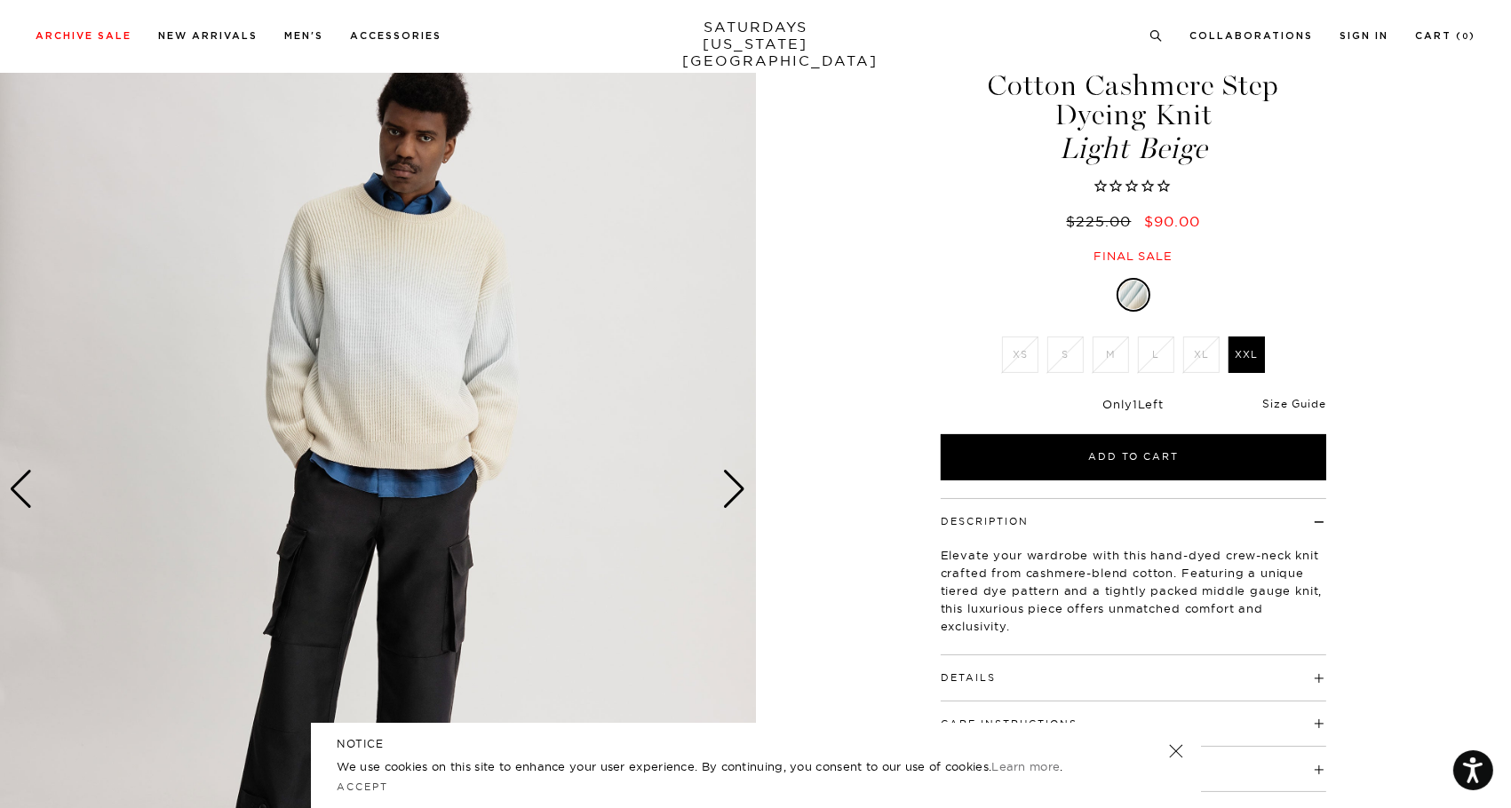
click at [1283, 398] on link "Size Guide" at bounding box center [1293, 403] width 63 height 13
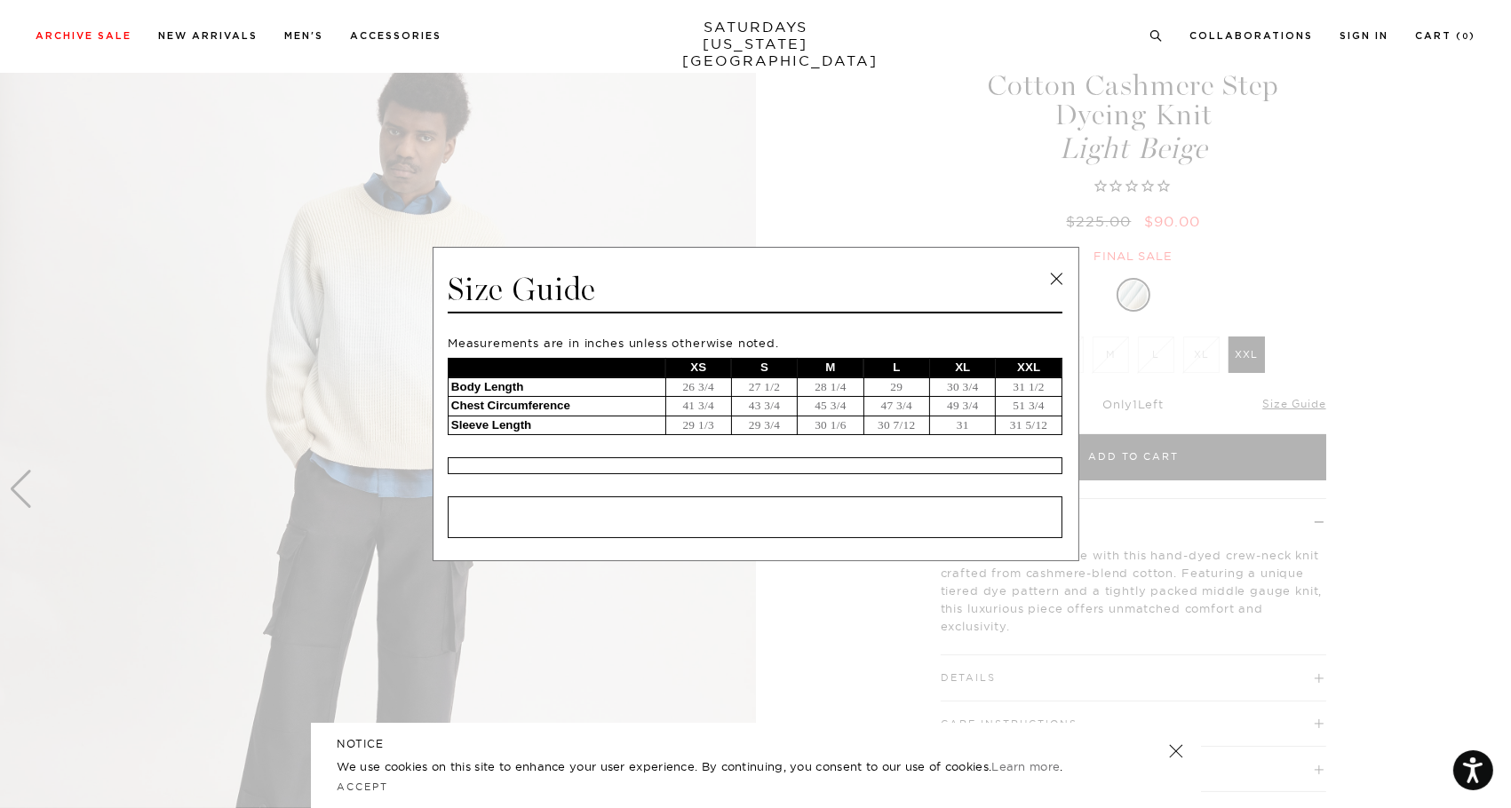
click at [1056, 271] on link at bounding box center [1056, 279] width 27 height 27
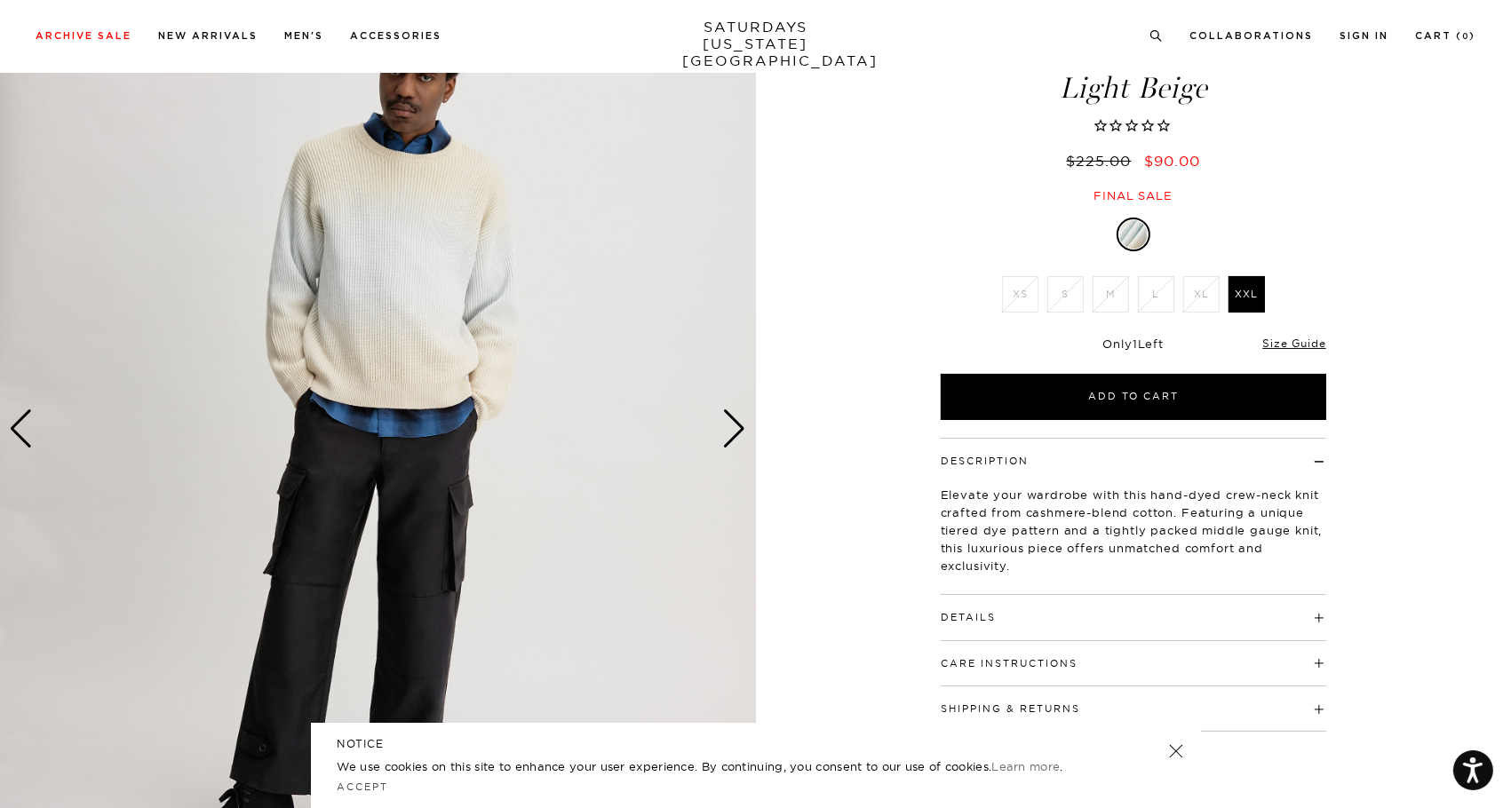
scroll to position [146, 0]
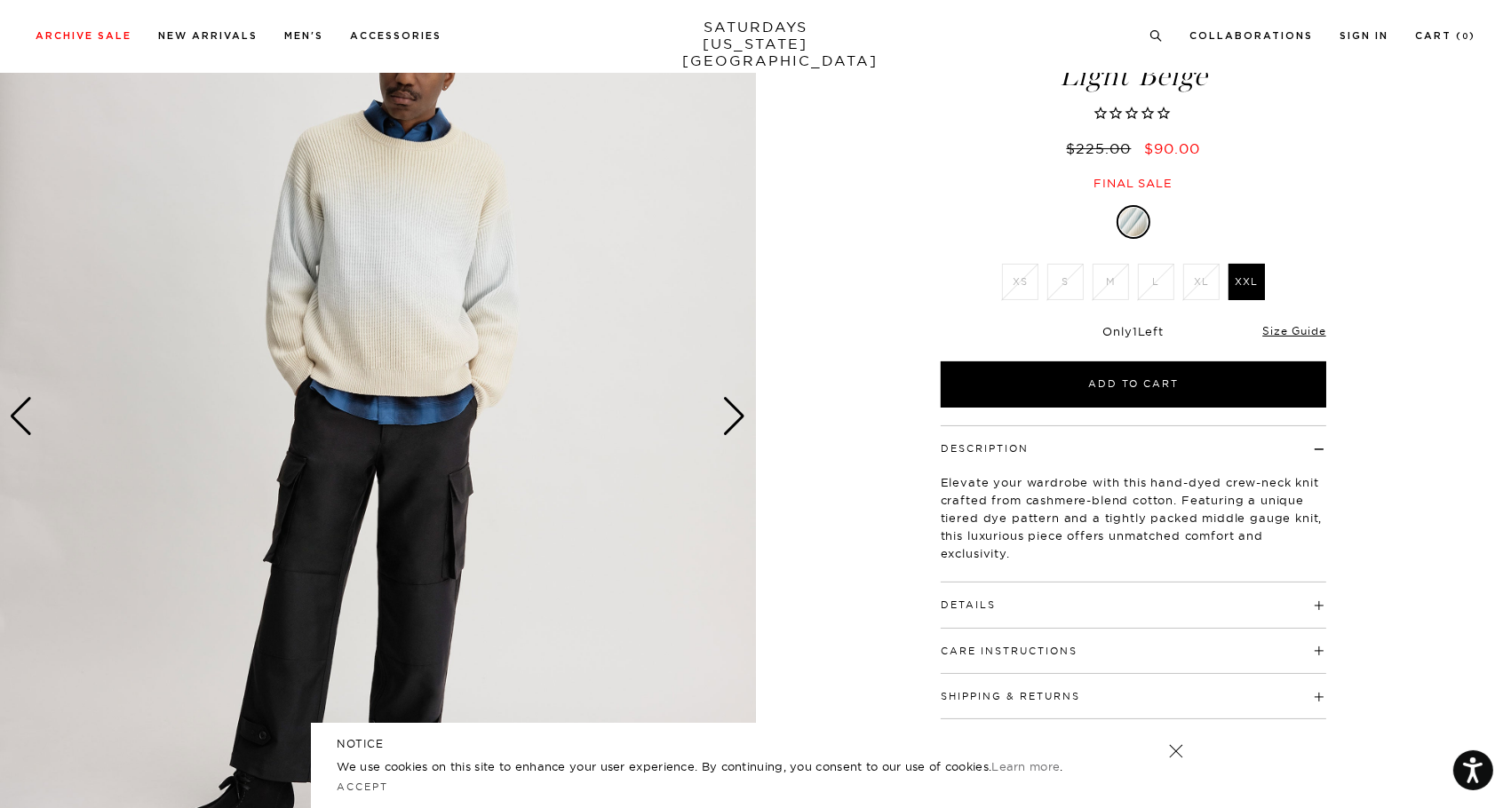
click at [730, 415] on div "Next slide" at bounding box center [735, 416] width 24 height 39
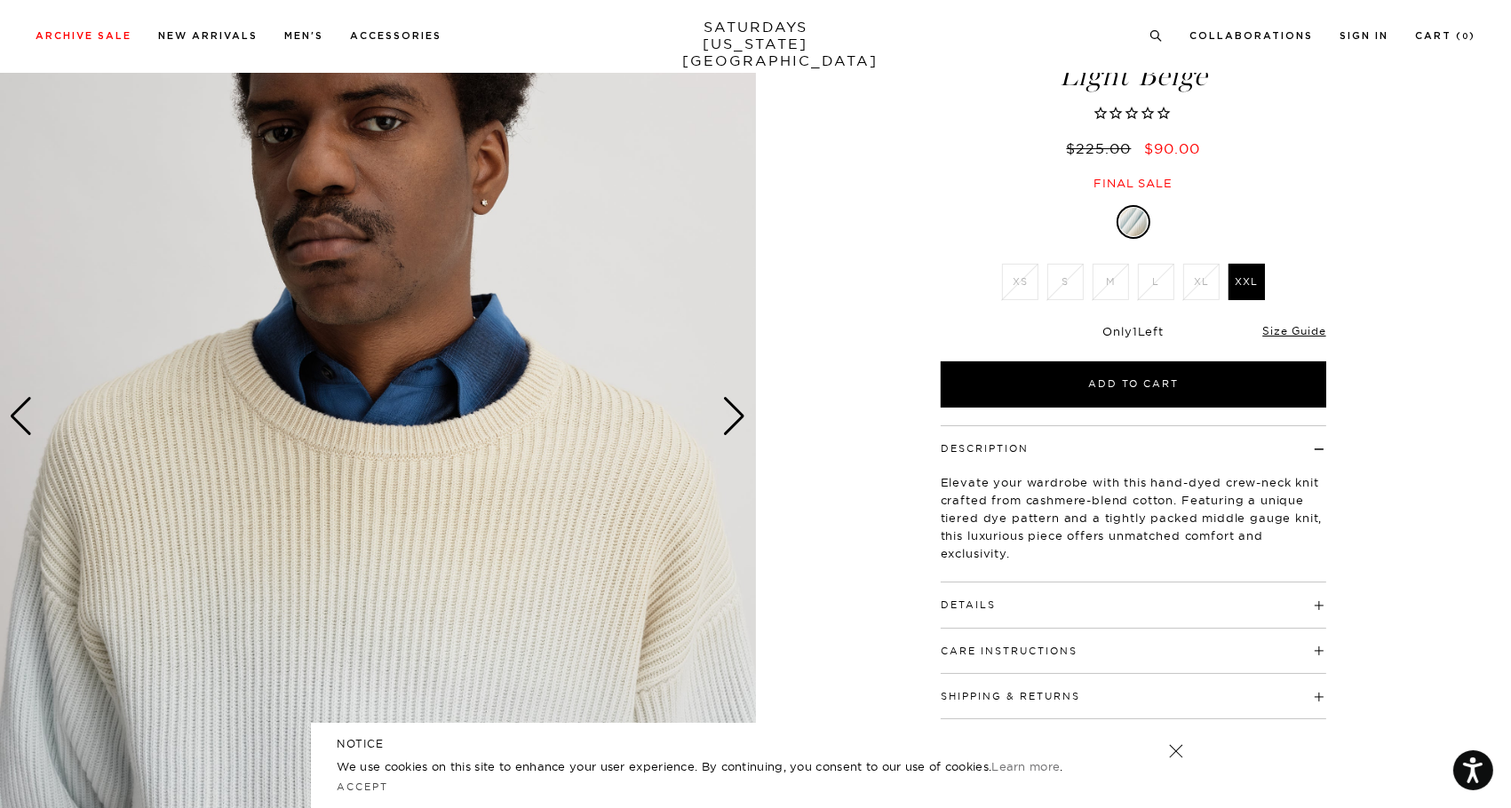
click at [730, 415] on div "Next slide" at bounding box center [735, 416] width 24 height 39
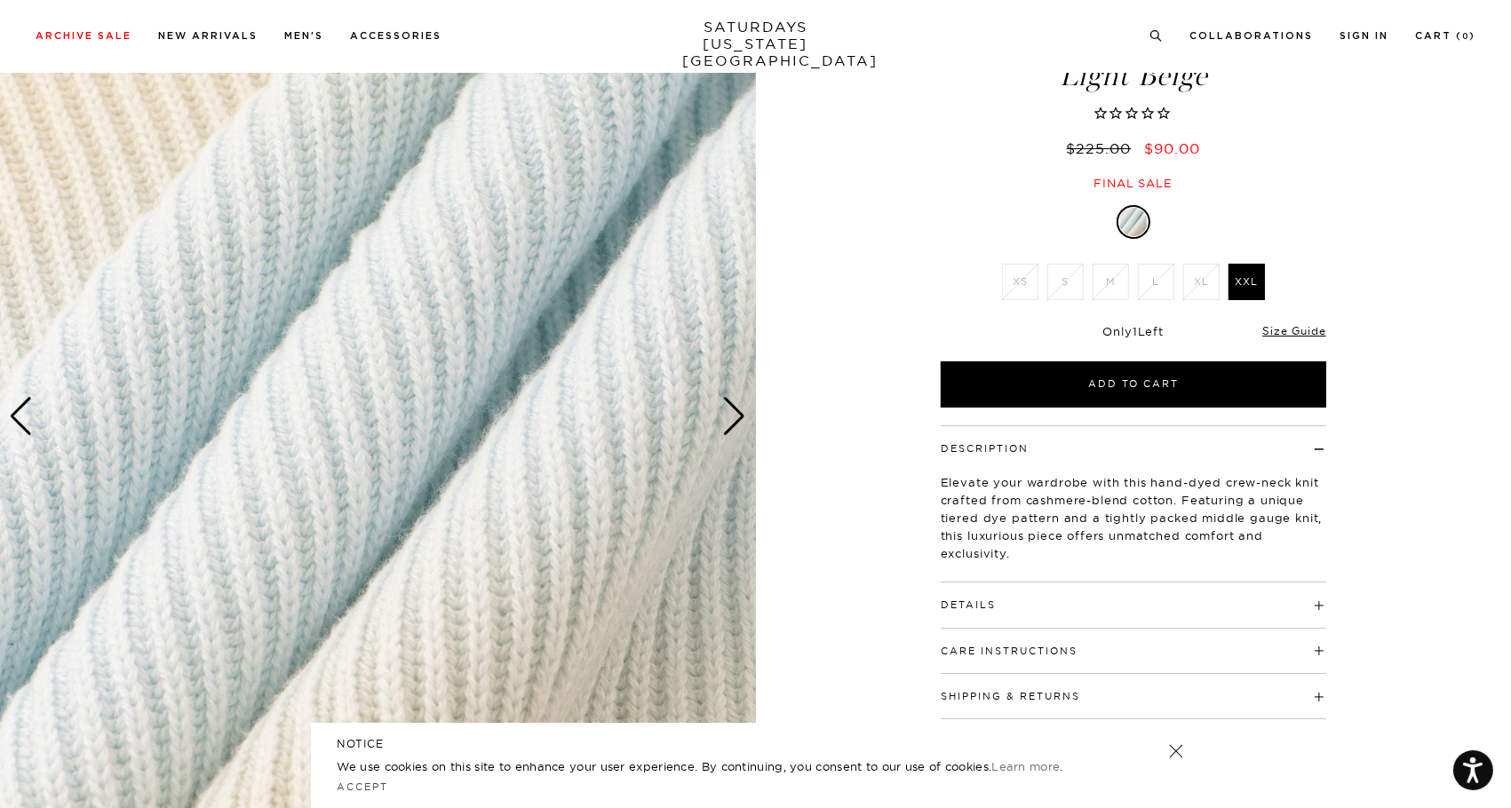
click at [730, 415] on div "Next slide" at bounding box center [735, 416] width 24 height 39
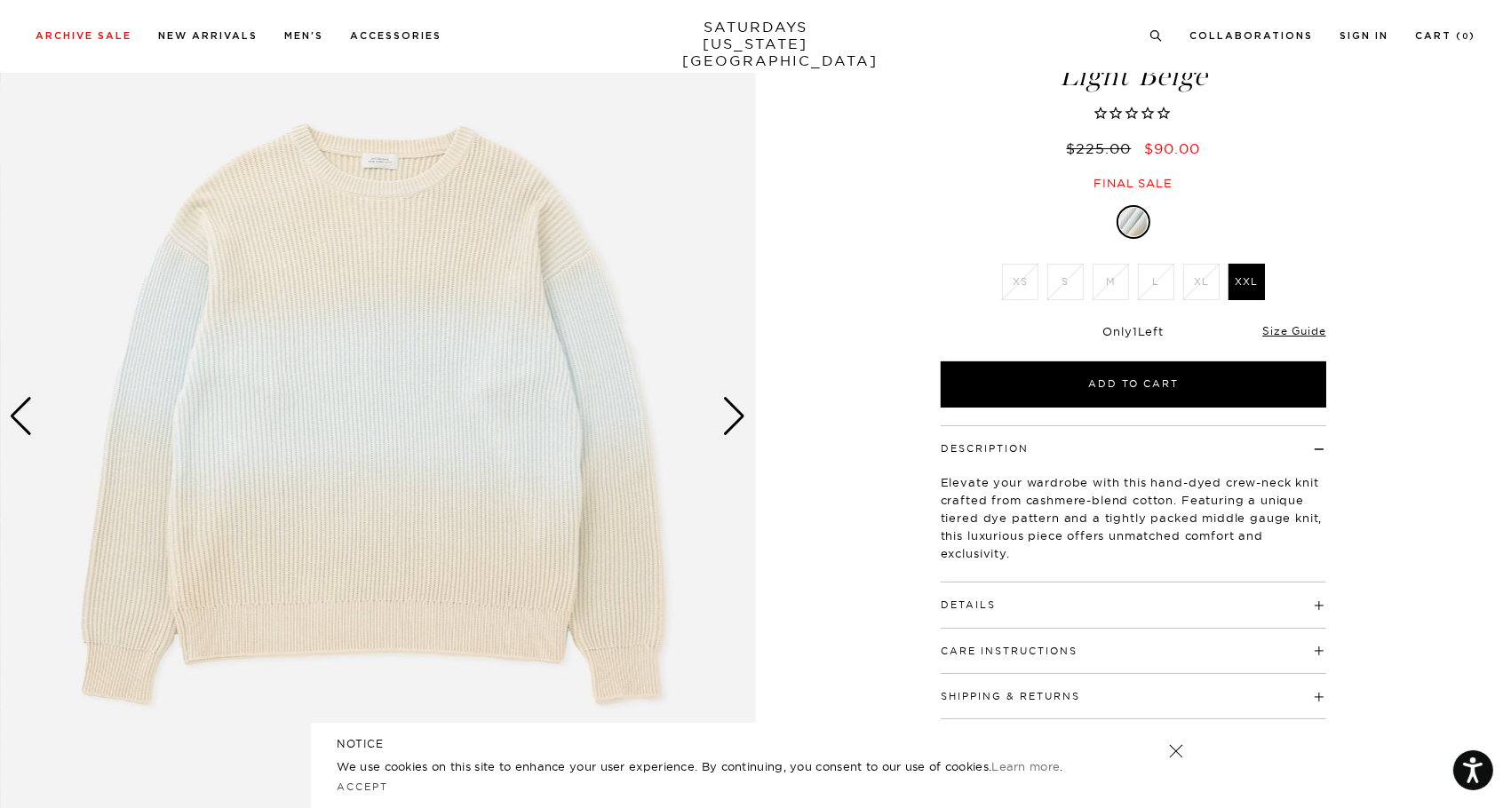
click at [730, 415] on div "Next slide" at bounding box center [735, 416] width 24 height 39
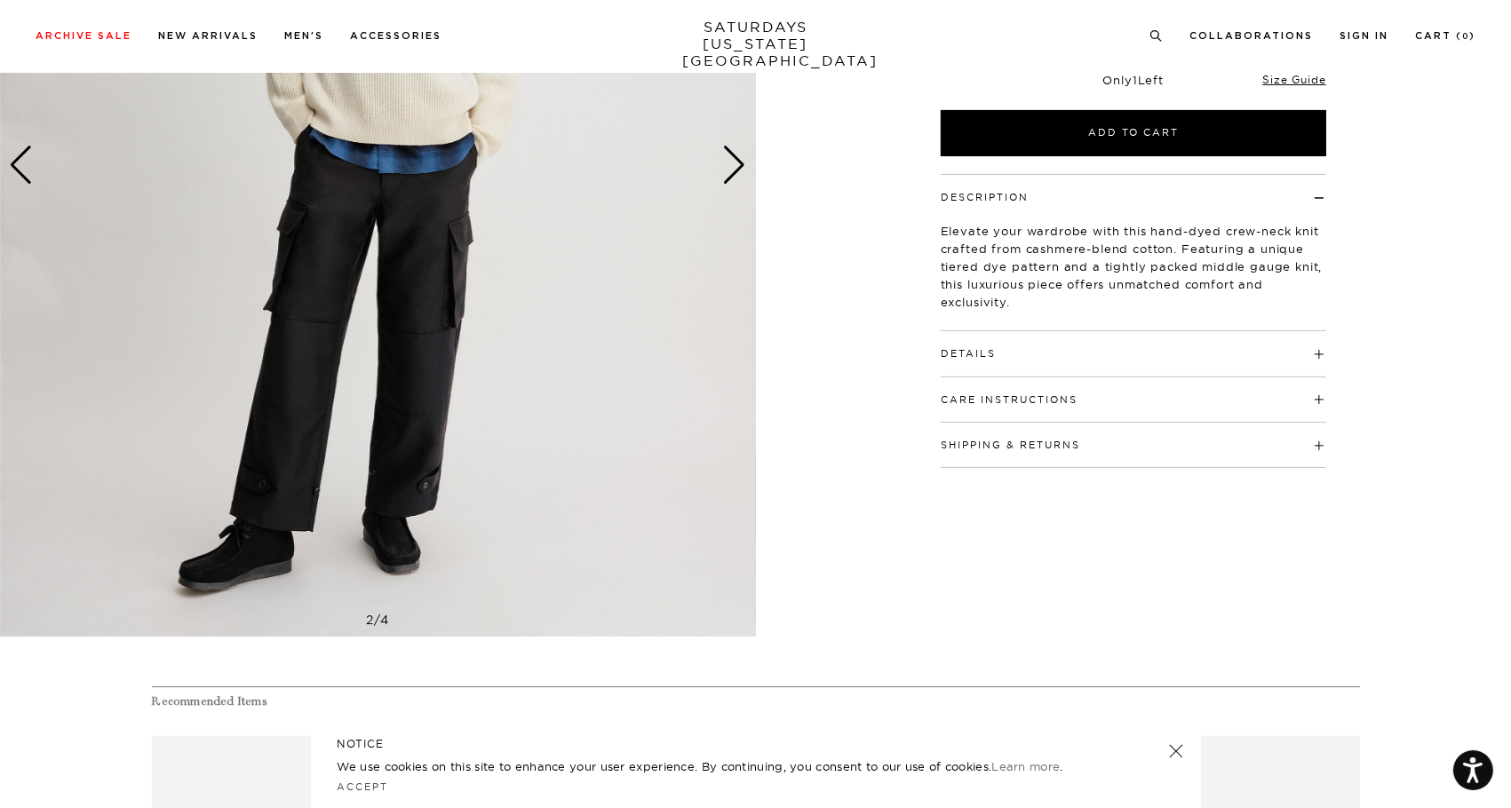
scroll to position [82, 0]
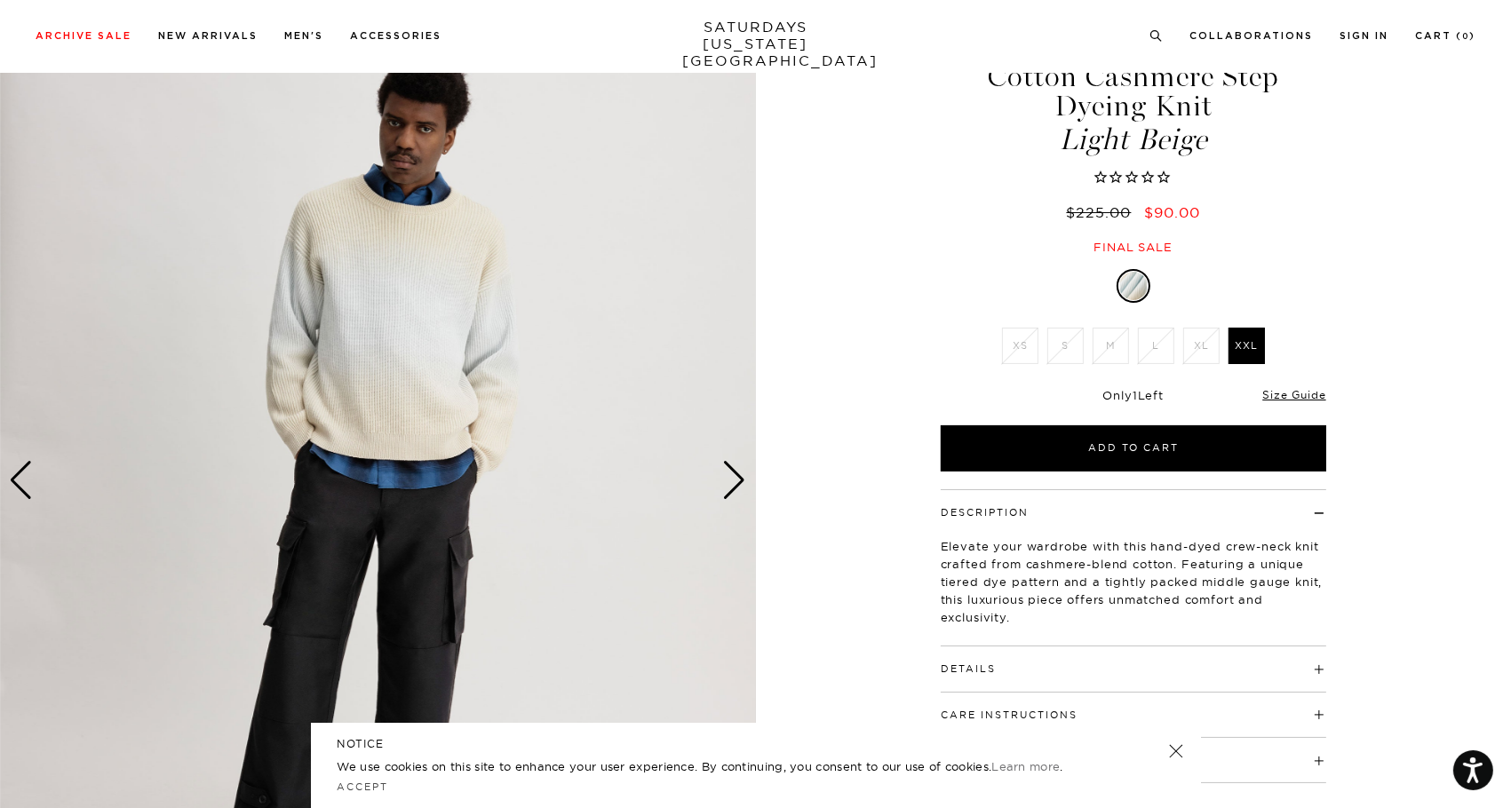
click at [733, 479] on div "Next slide" at bounding box center [735, 480] width 24 height 39
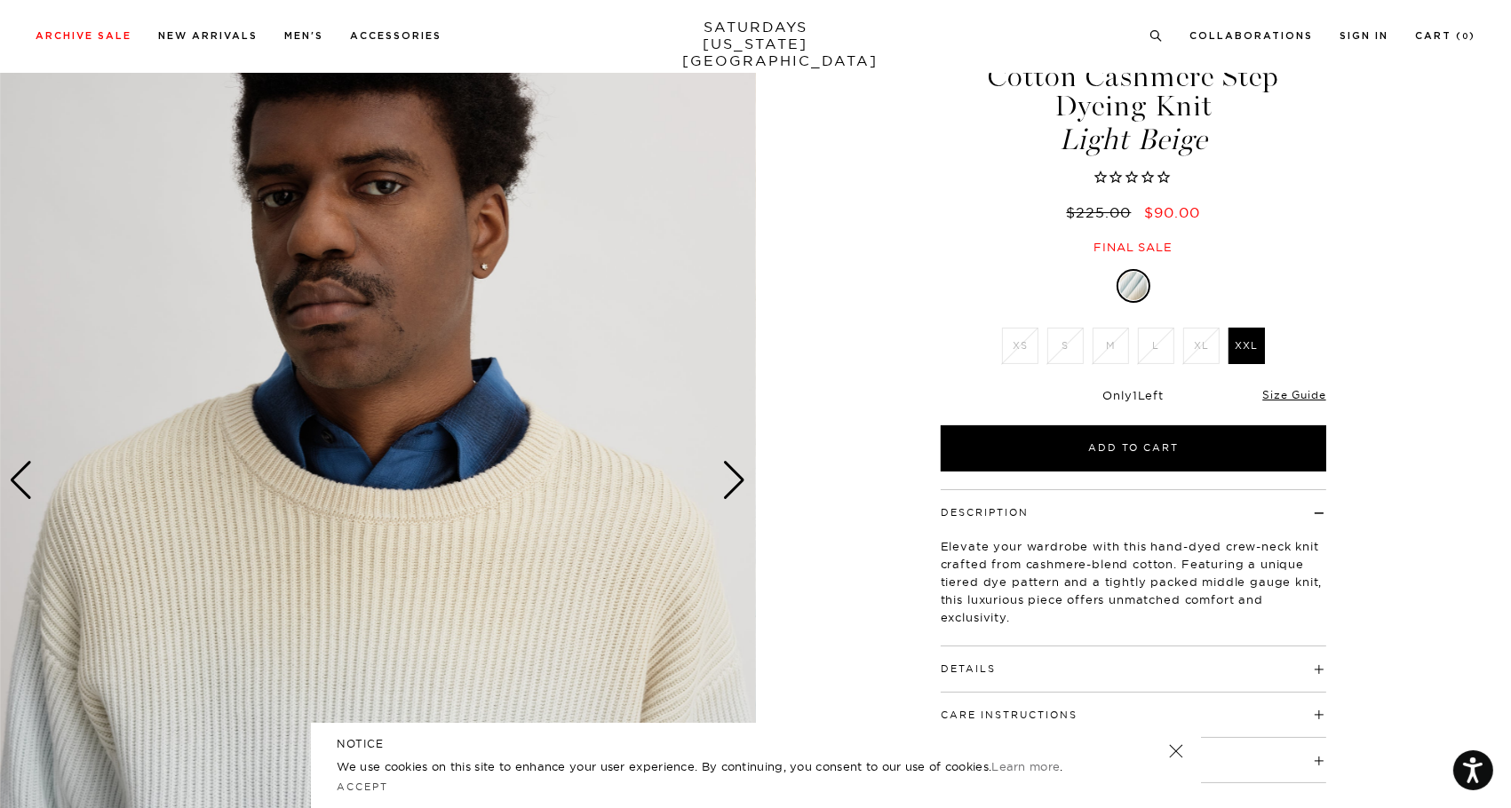
click at [733, 479] on div "Next slide" at bounding box center [735, 480] width 24 height 39
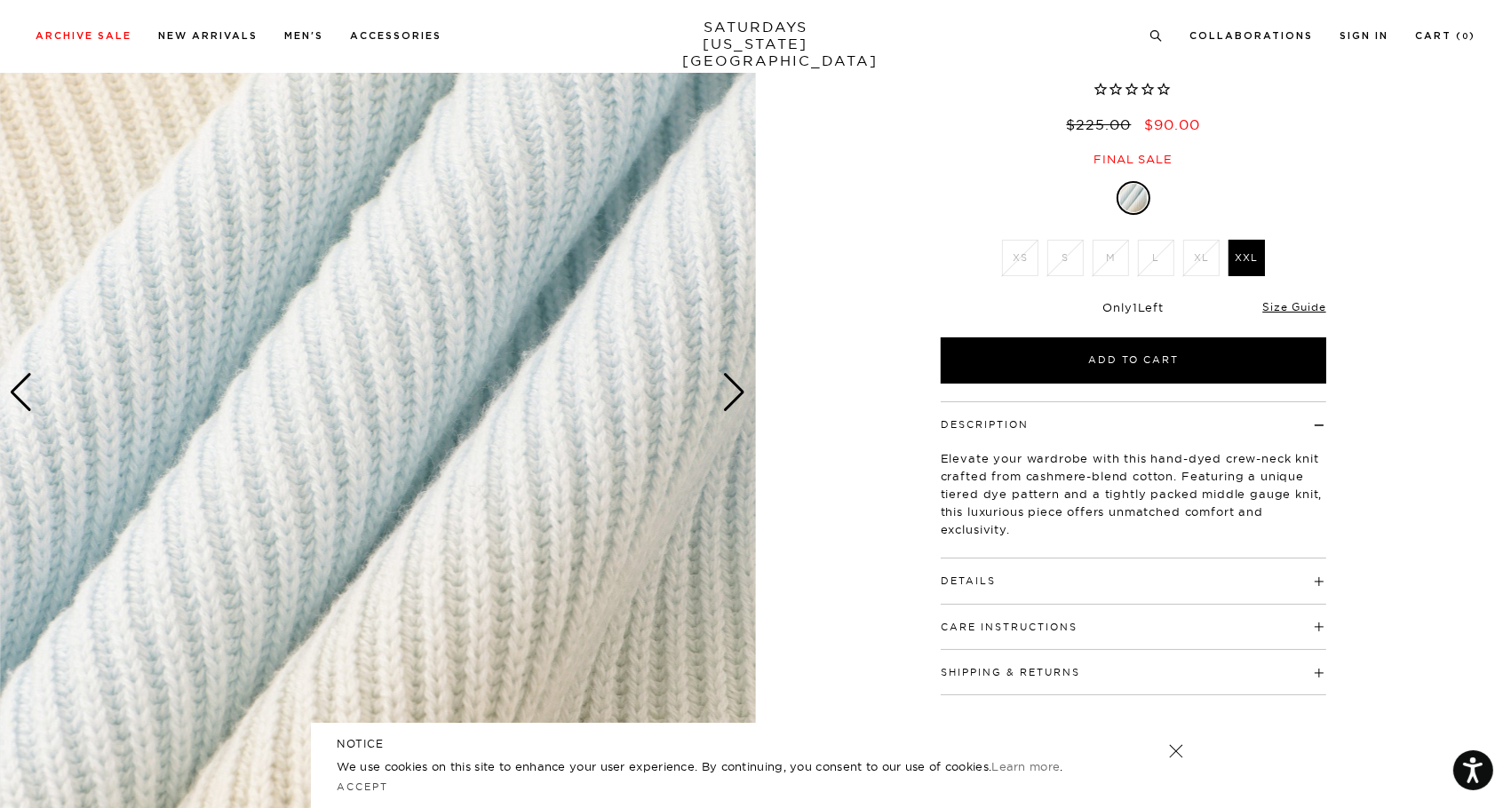
scroll to position [196, 0]
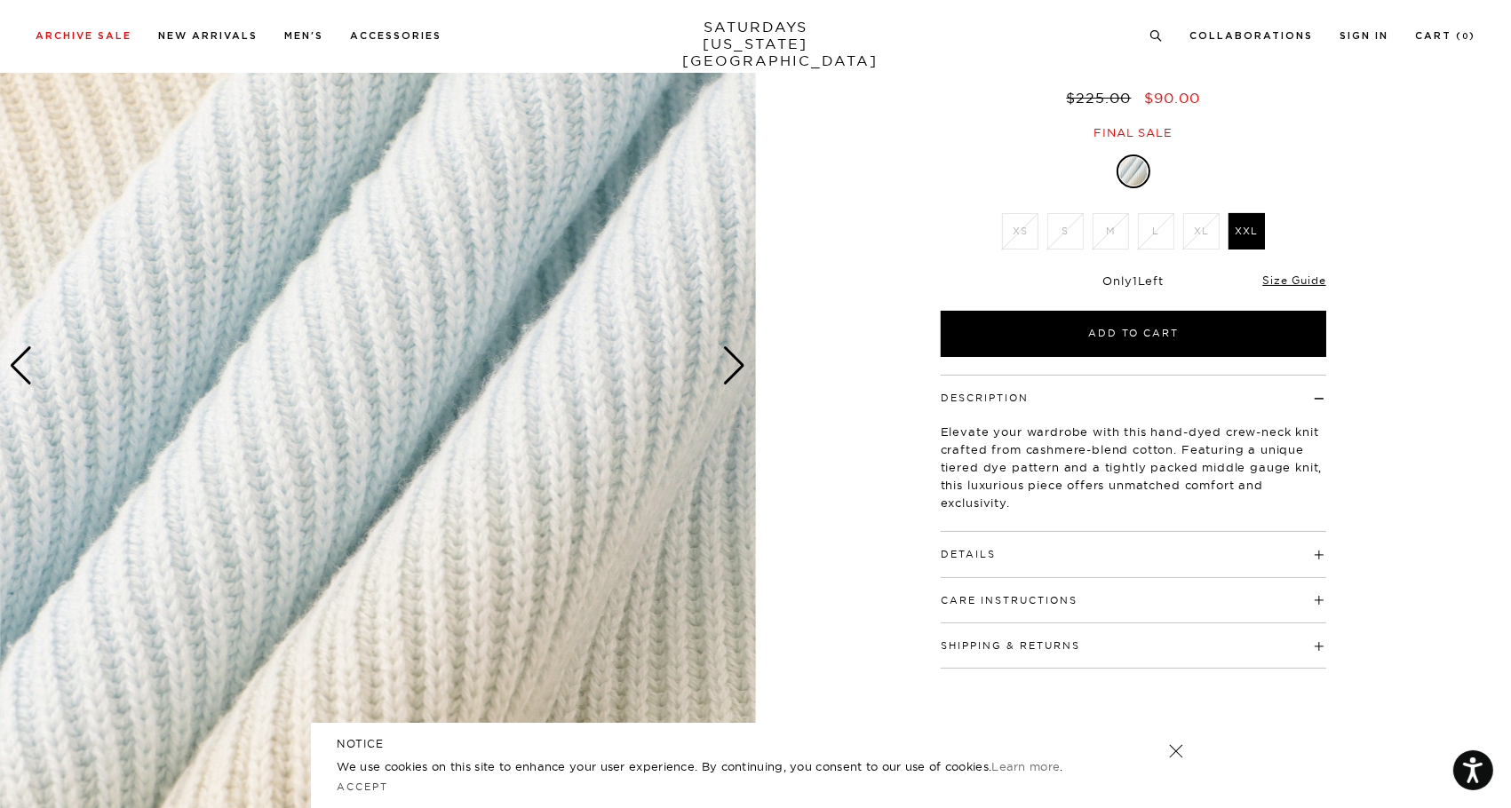
click at [729, 366] on div "Next slide" at bounding box center [735, 365] width 24 height 39
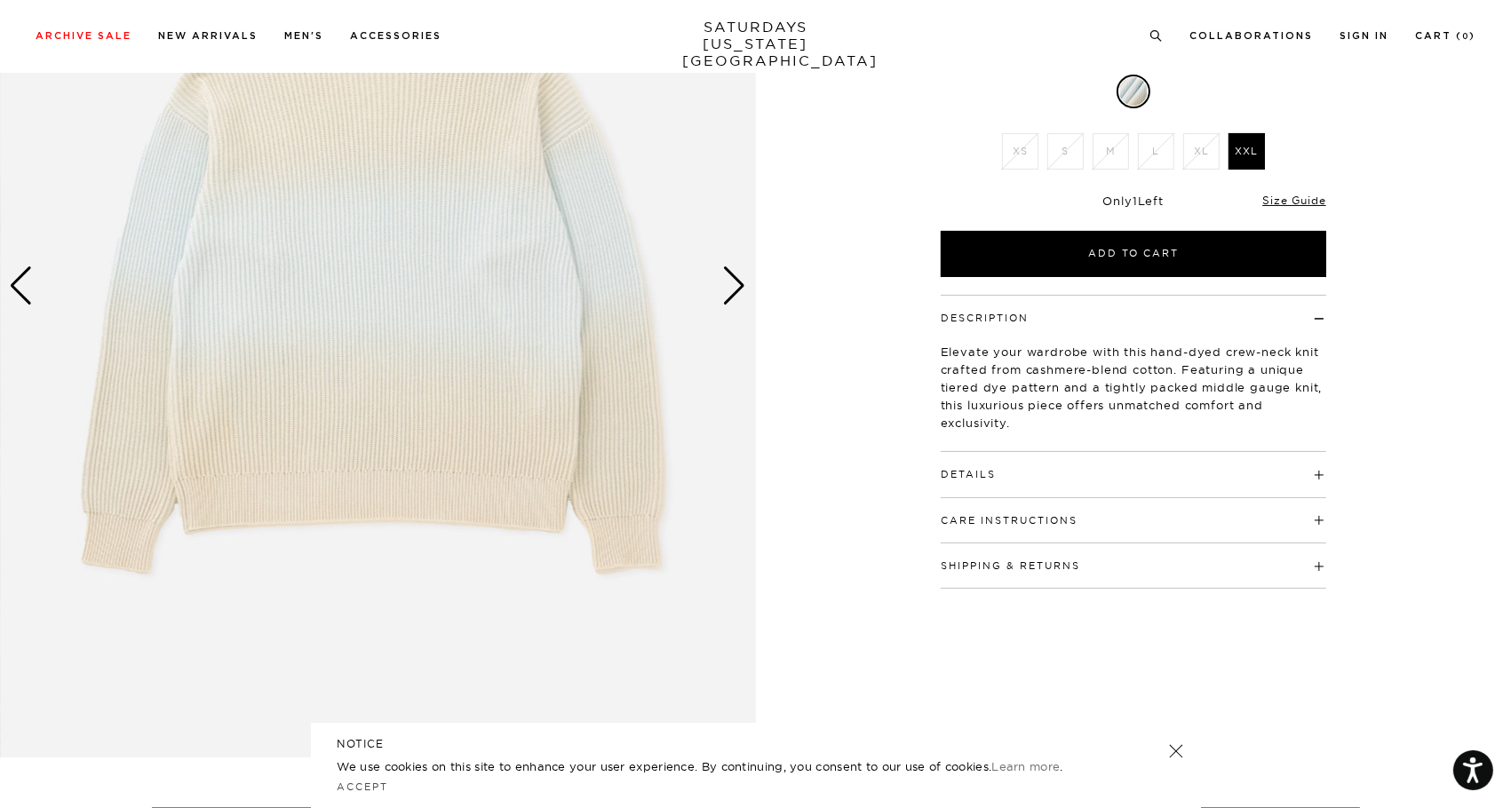
scroll to position [255, 0]
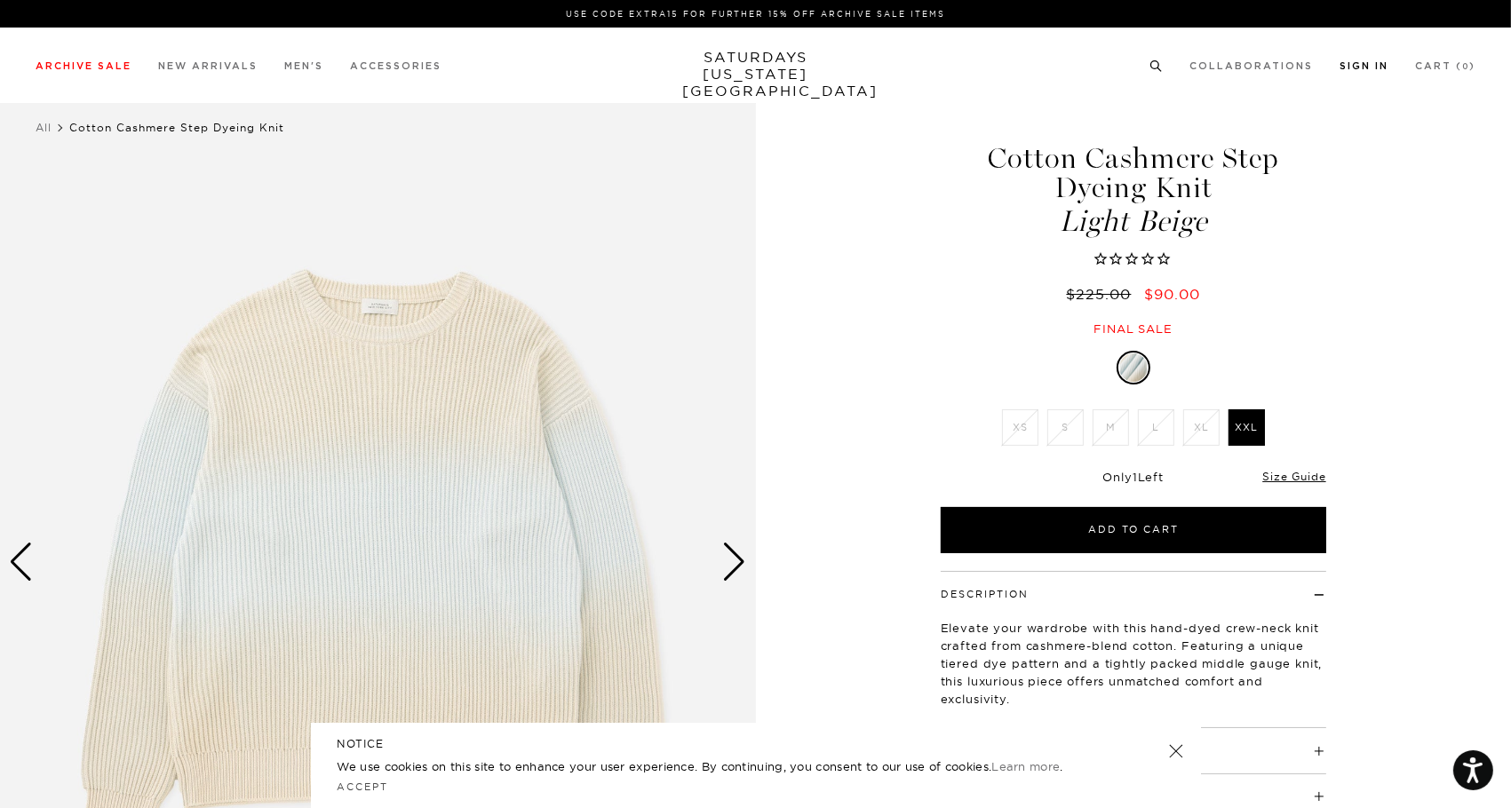
click at [1364, 69] on link "Sign In" at bounding box center [1364, 66] width 49 height 10
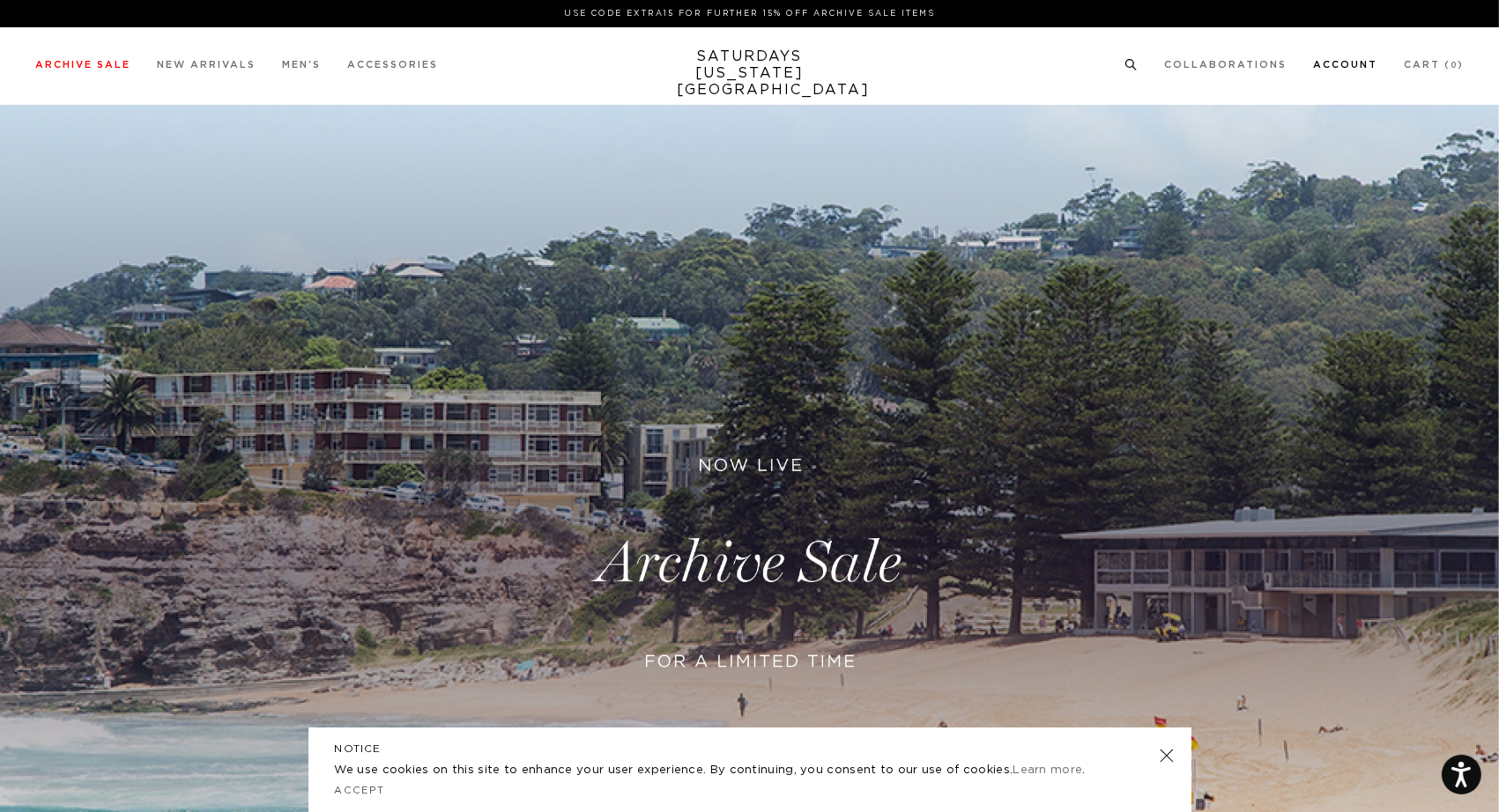
click at [1332, 62] on link "Account" at bounding box center [1345, 64] width 64 height 10
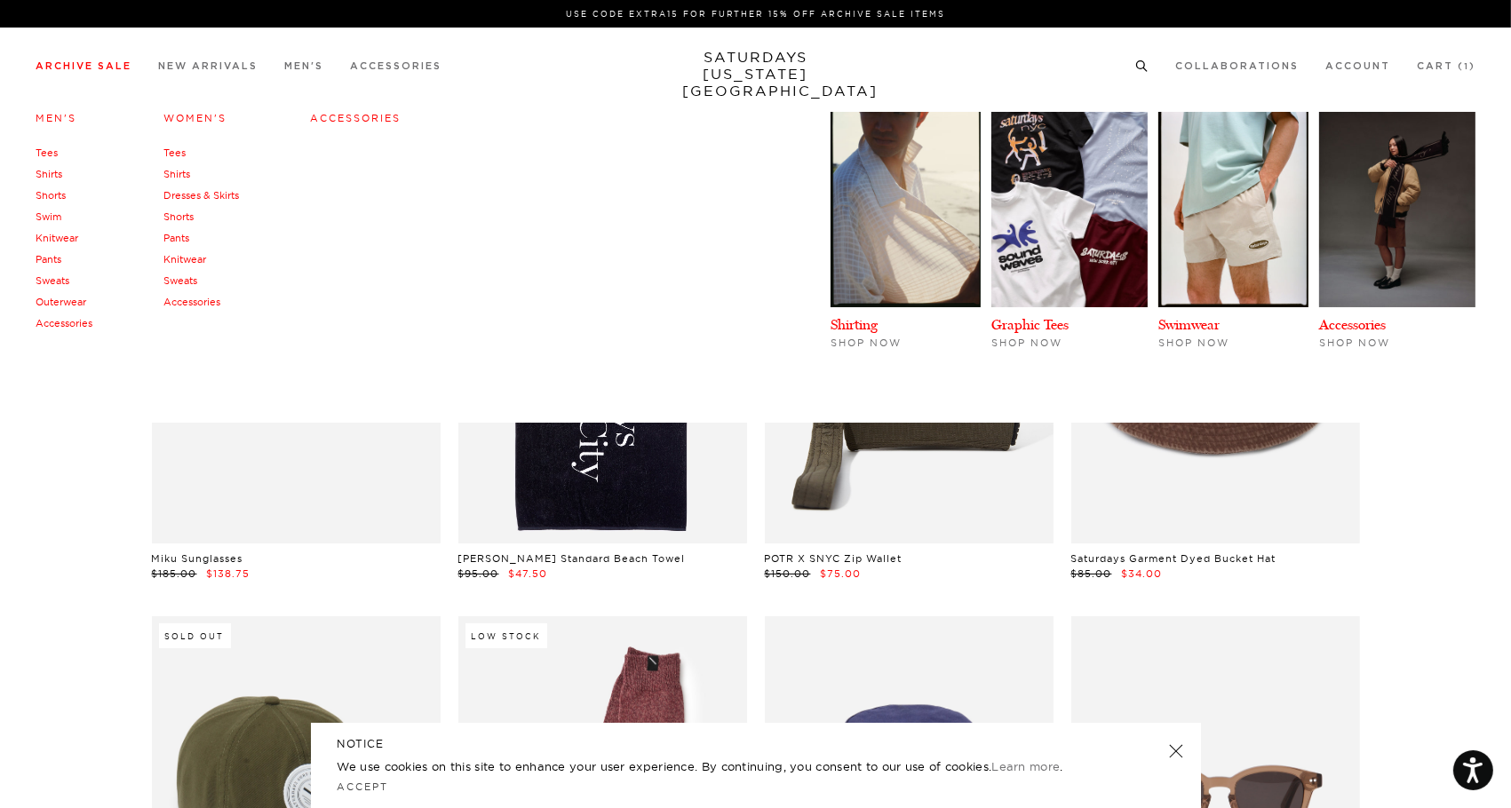
click at [55, 277] on link "Sweats" at bounding box center [53, 280] width 34 height 12
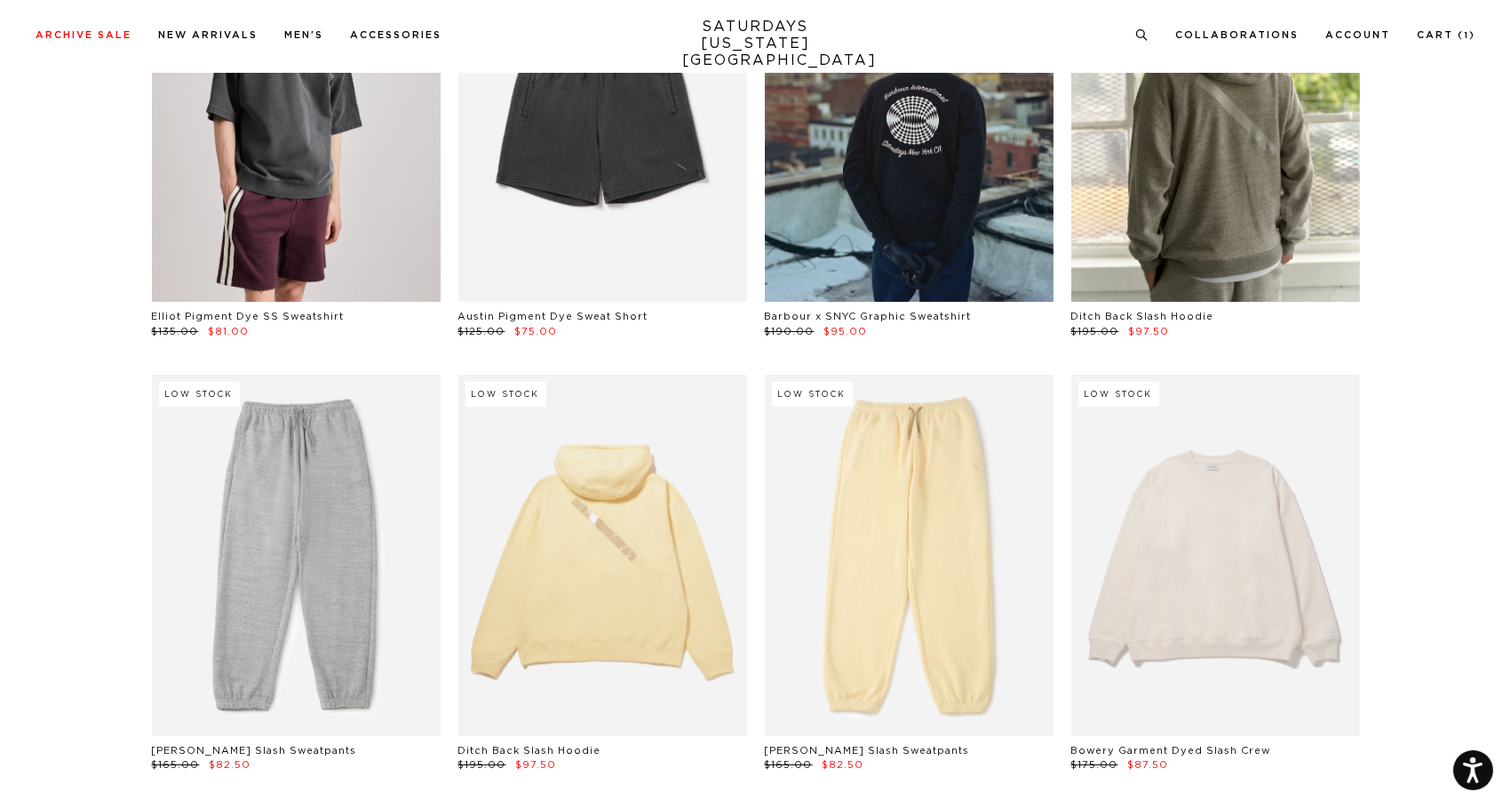
scroll to position [348, 0]
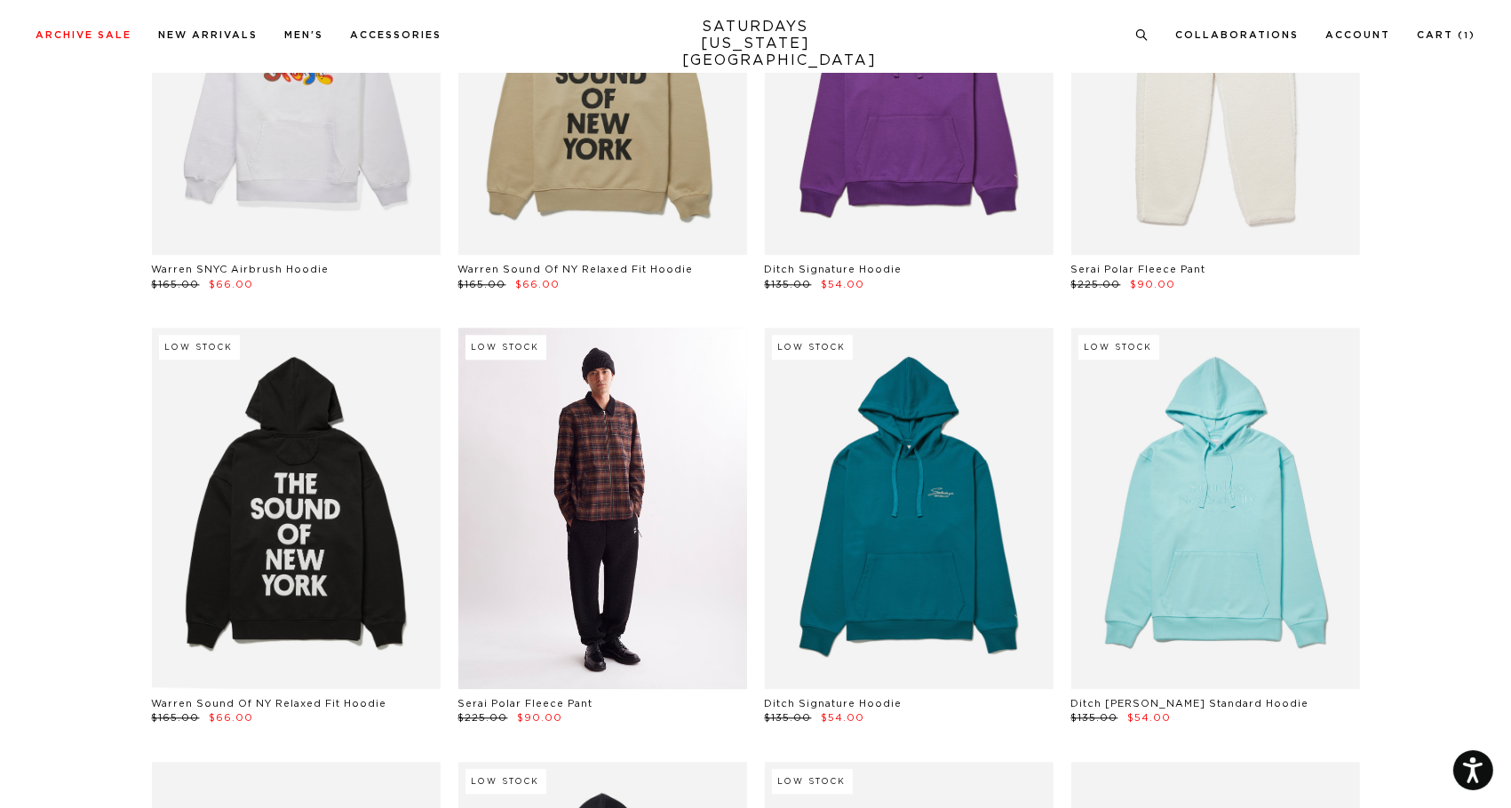
scroll to position [5239, 0]
